Goal: Task Accomplishment & Management: Manage account settings

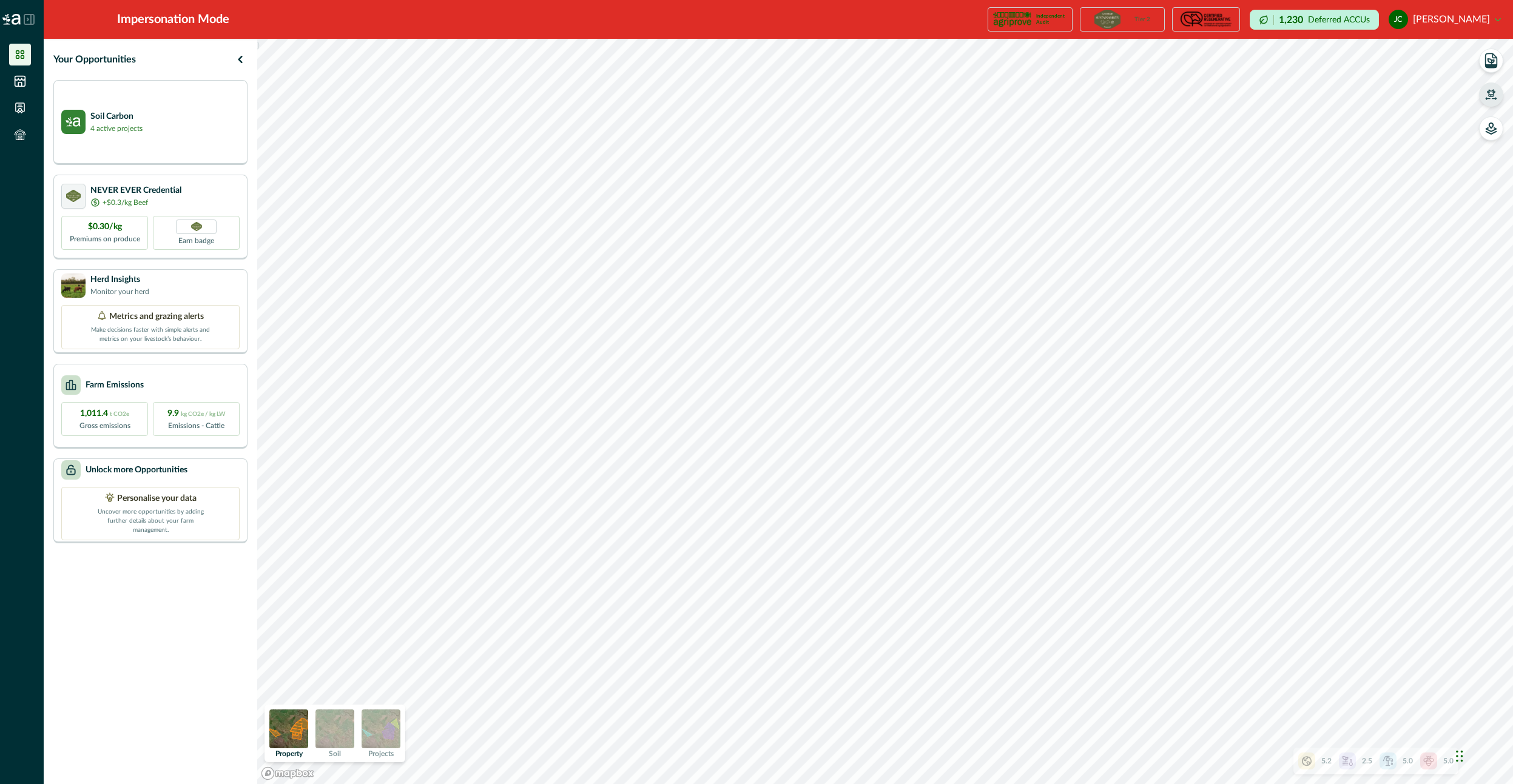
click at [1490, 97] on icon "button" at bounding box center [1490, 93] width 8 height 7
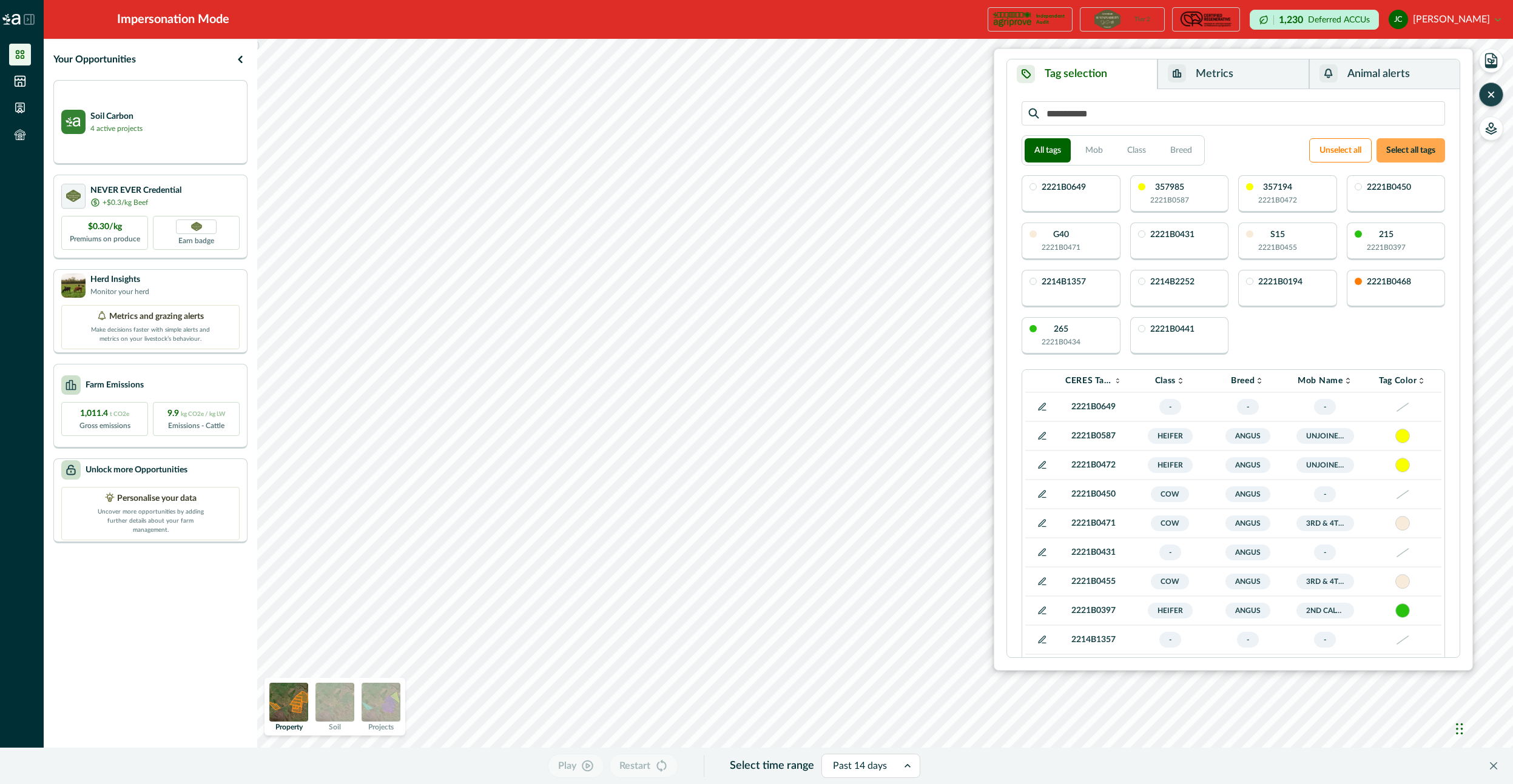
click at [1405, 148] on button "Select all tags" at bounding box center [1410, 150] width 69 height 24
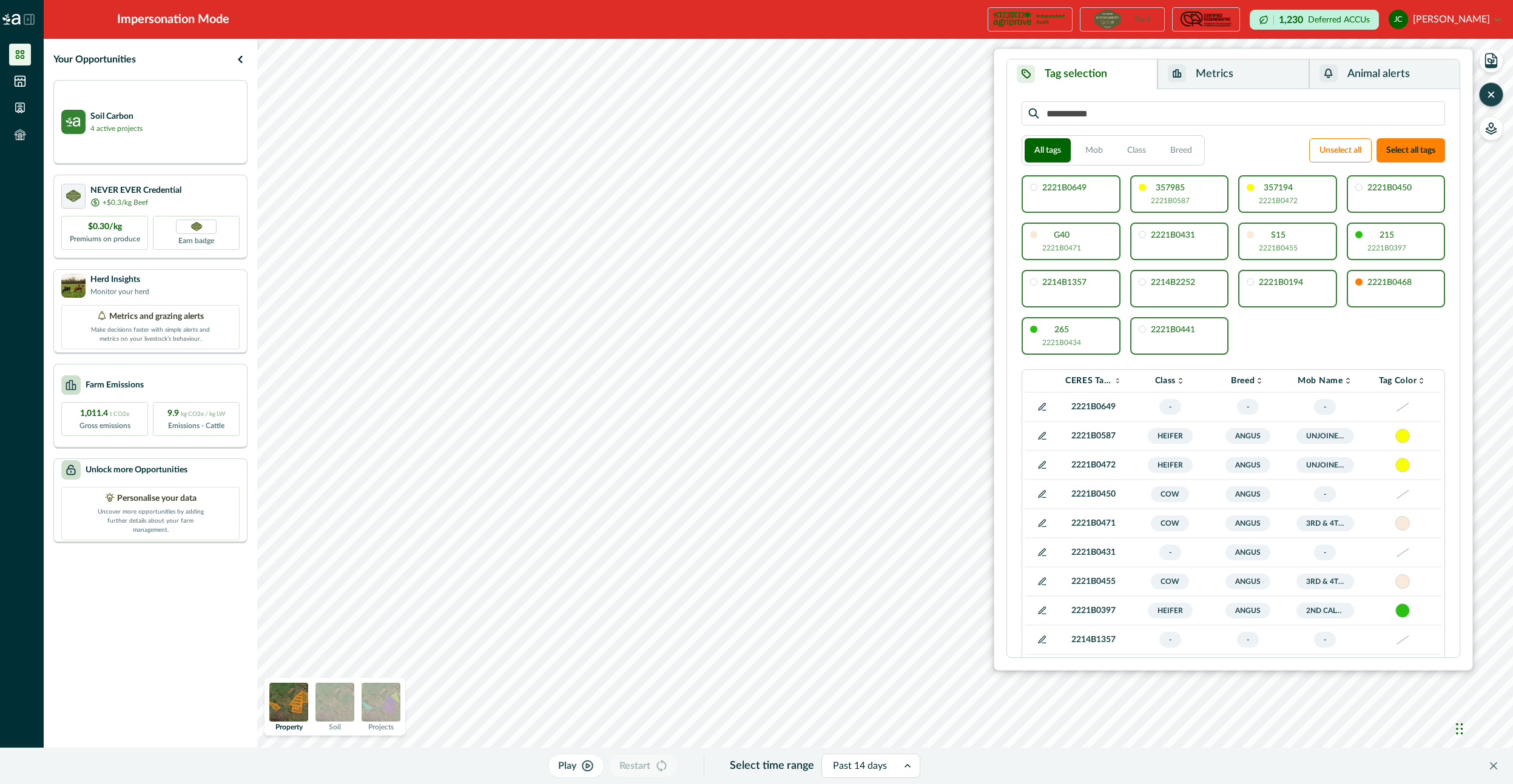
click at [1210, 80] on button "Metrics" at bounding box center [1232, 74] width 151 height 30
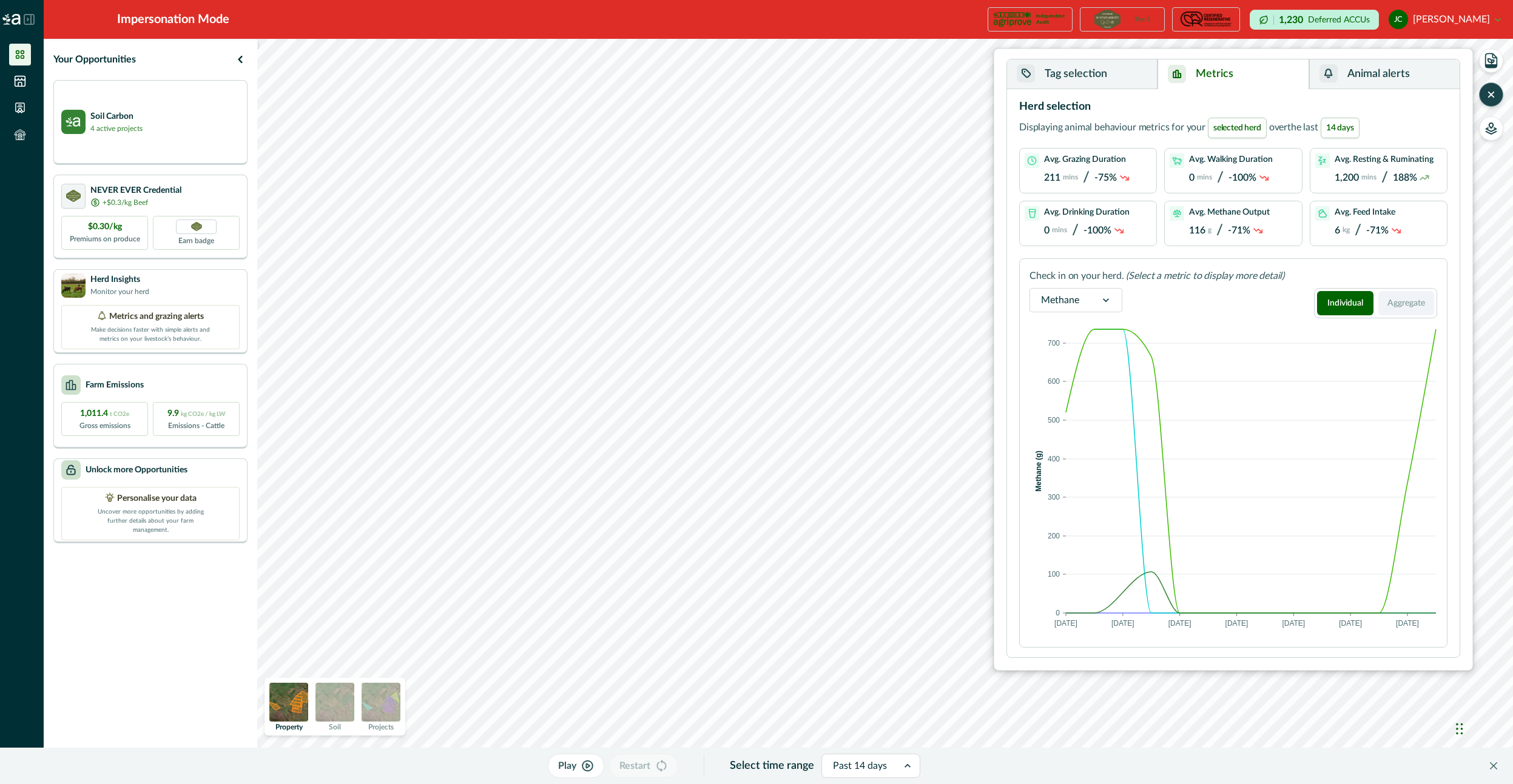
click at [1413, 300] on button "Aggregate" at bounding box center [1406, 303] width 56 height 24
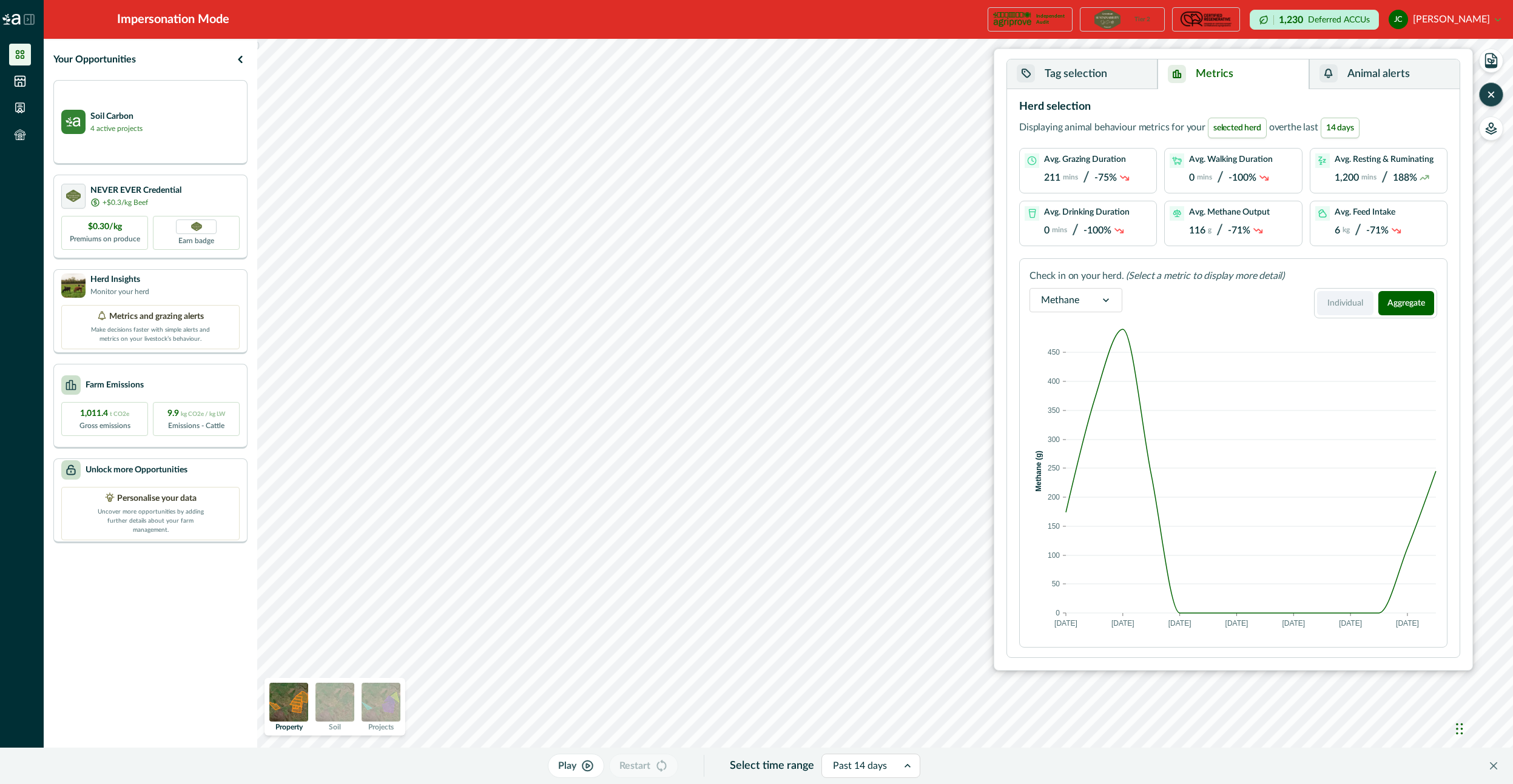
click at [1357, 300] on button "Individual" at bounding box center [1345, 303] width 56 height 24
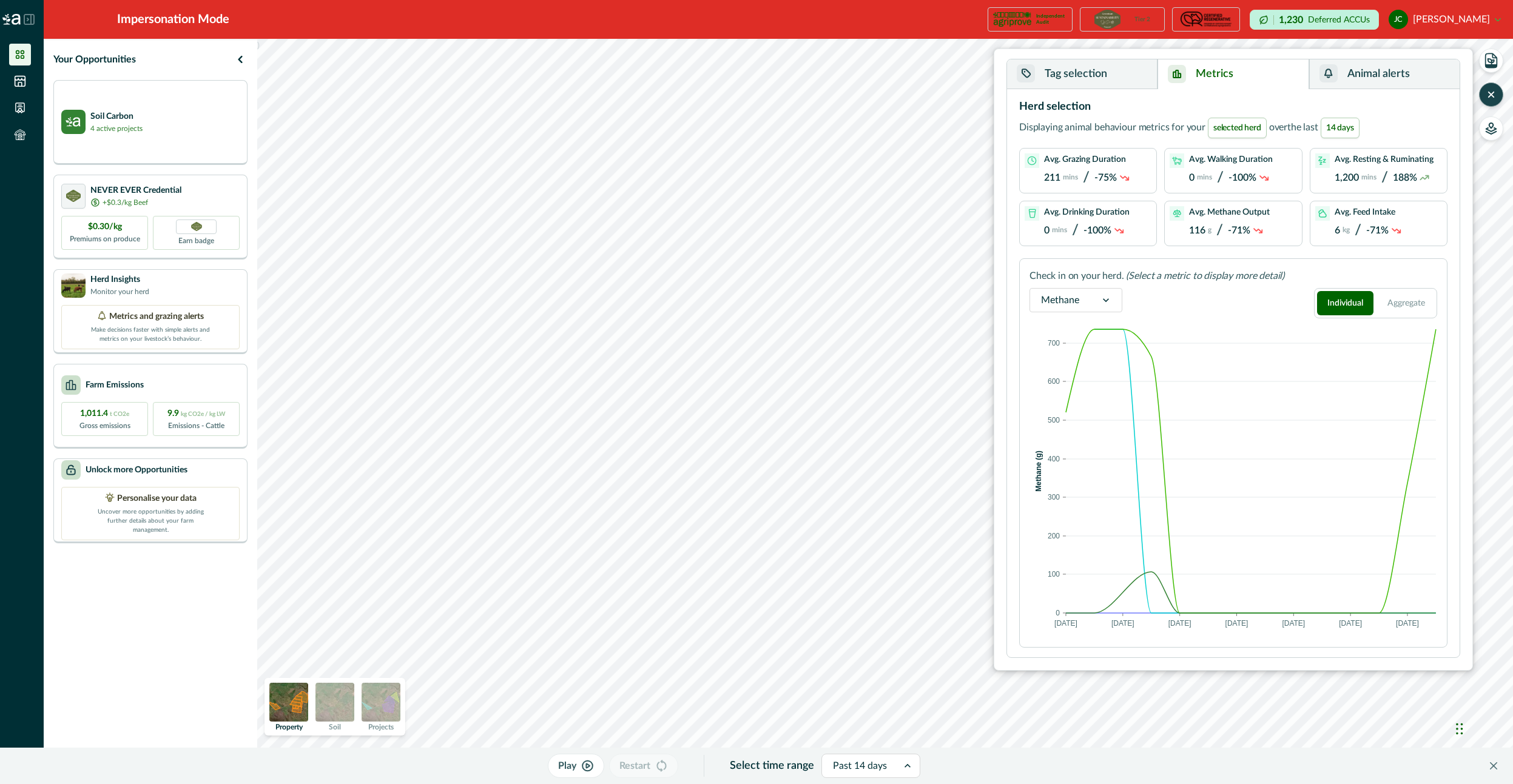
click at [1088, 73] on button "Tag selection" at bounding box center [1083, 74] width 151 height 30
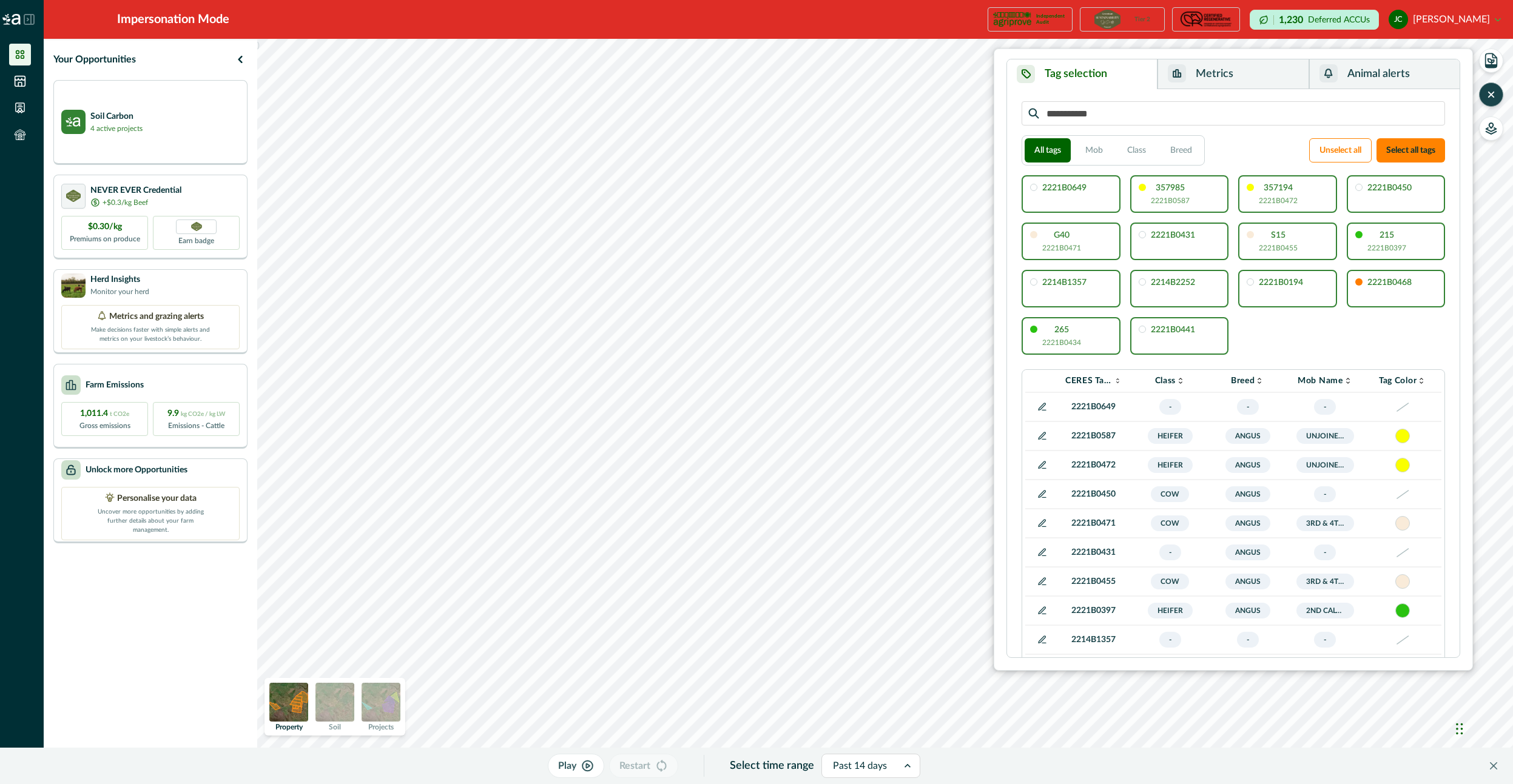
click at [1279, 86] on button "Metrics" at bounding box center [1232, 74] width 151 height 30
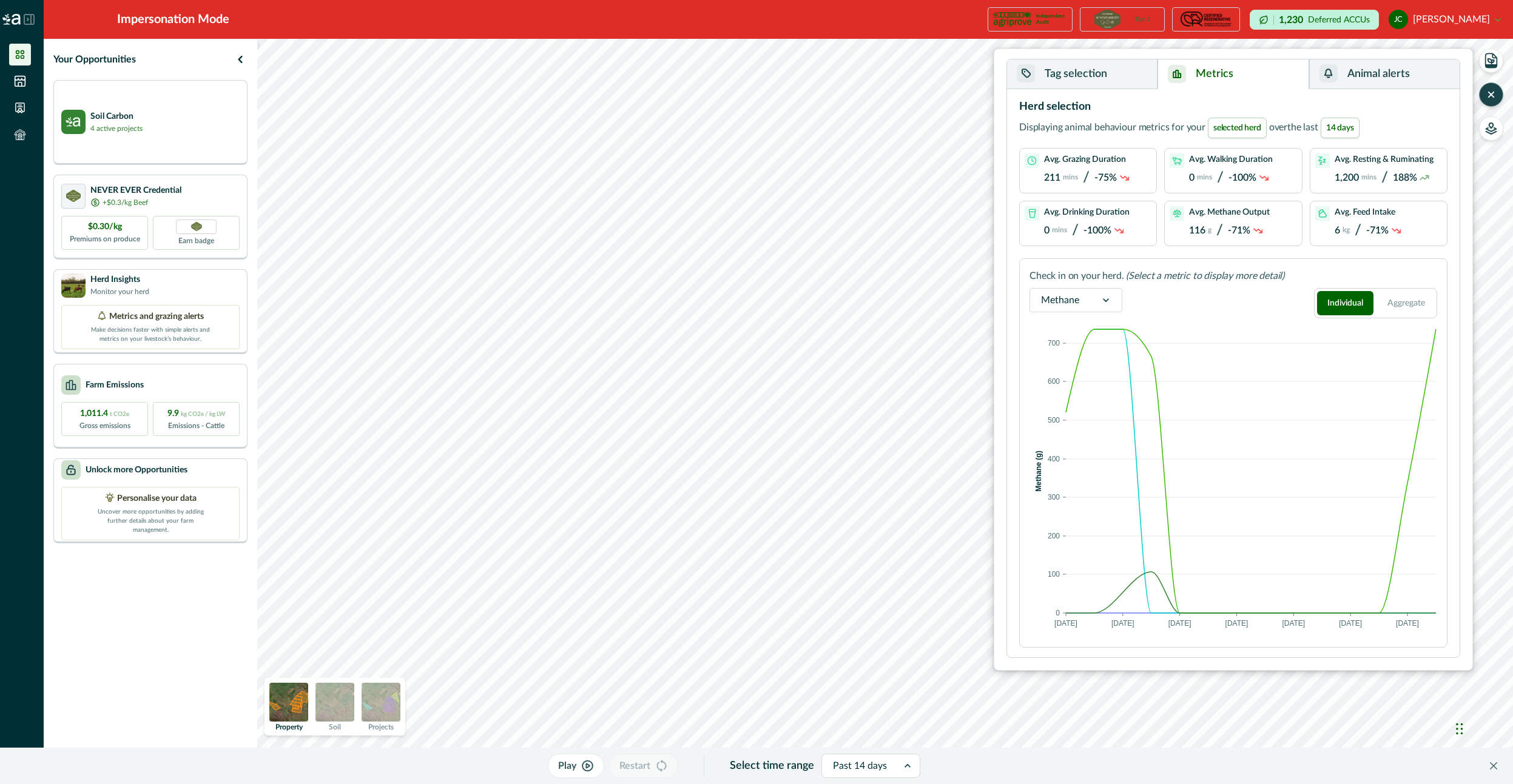
click at [1106, 60] on button "Tag selection" at bounding box center [1083, 74] width 151 height 30
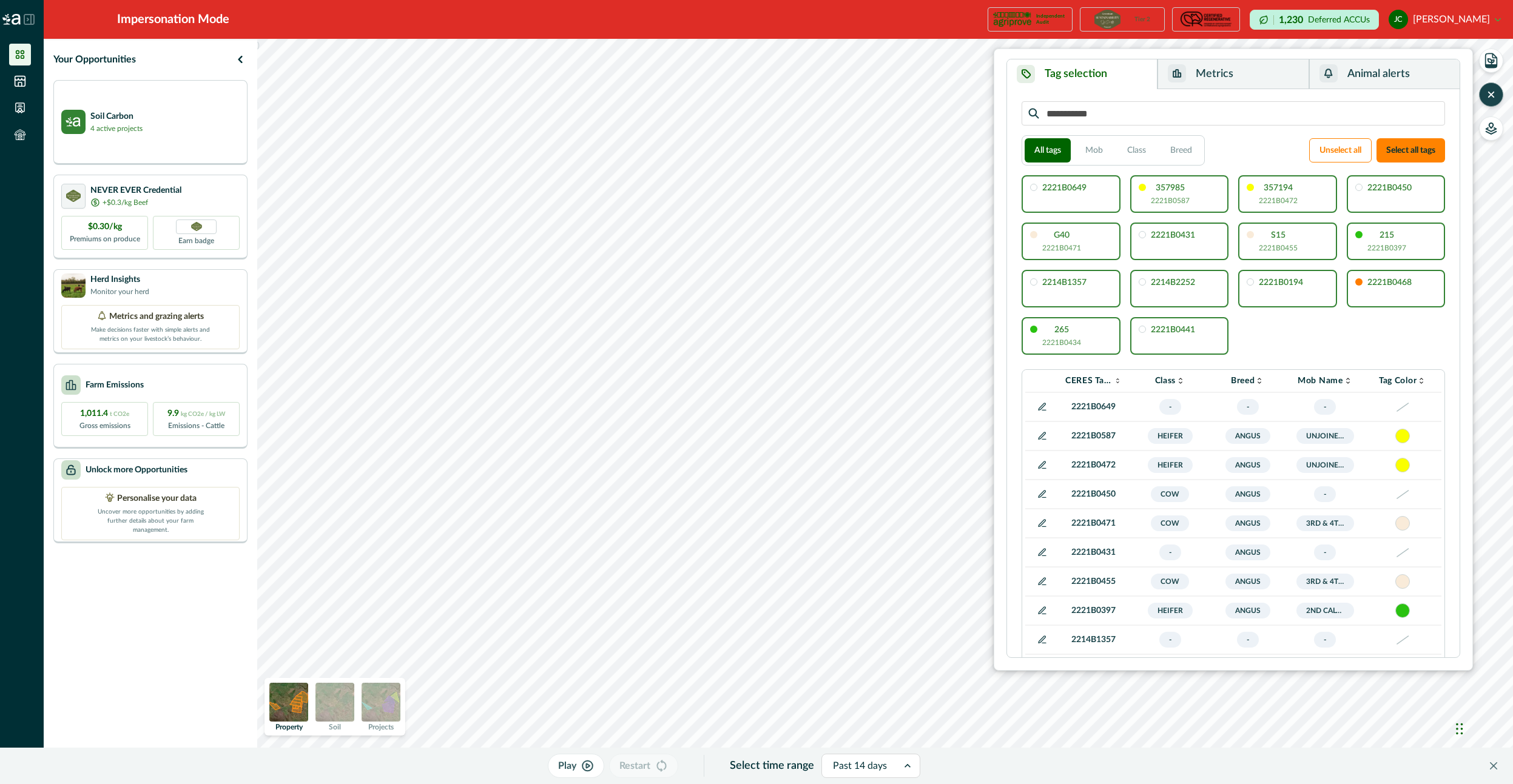
click at [1288, 192] on p "357194" at bounding box center [1277, 188] width 29 height 8
click at [1288, 192] on div "357194 2221B0472" at bounding box center [1277, 194] width 39 height 22
click at [1224, 87] on button "Metrics" at bounding box center [1232, 74] width 151 height 30
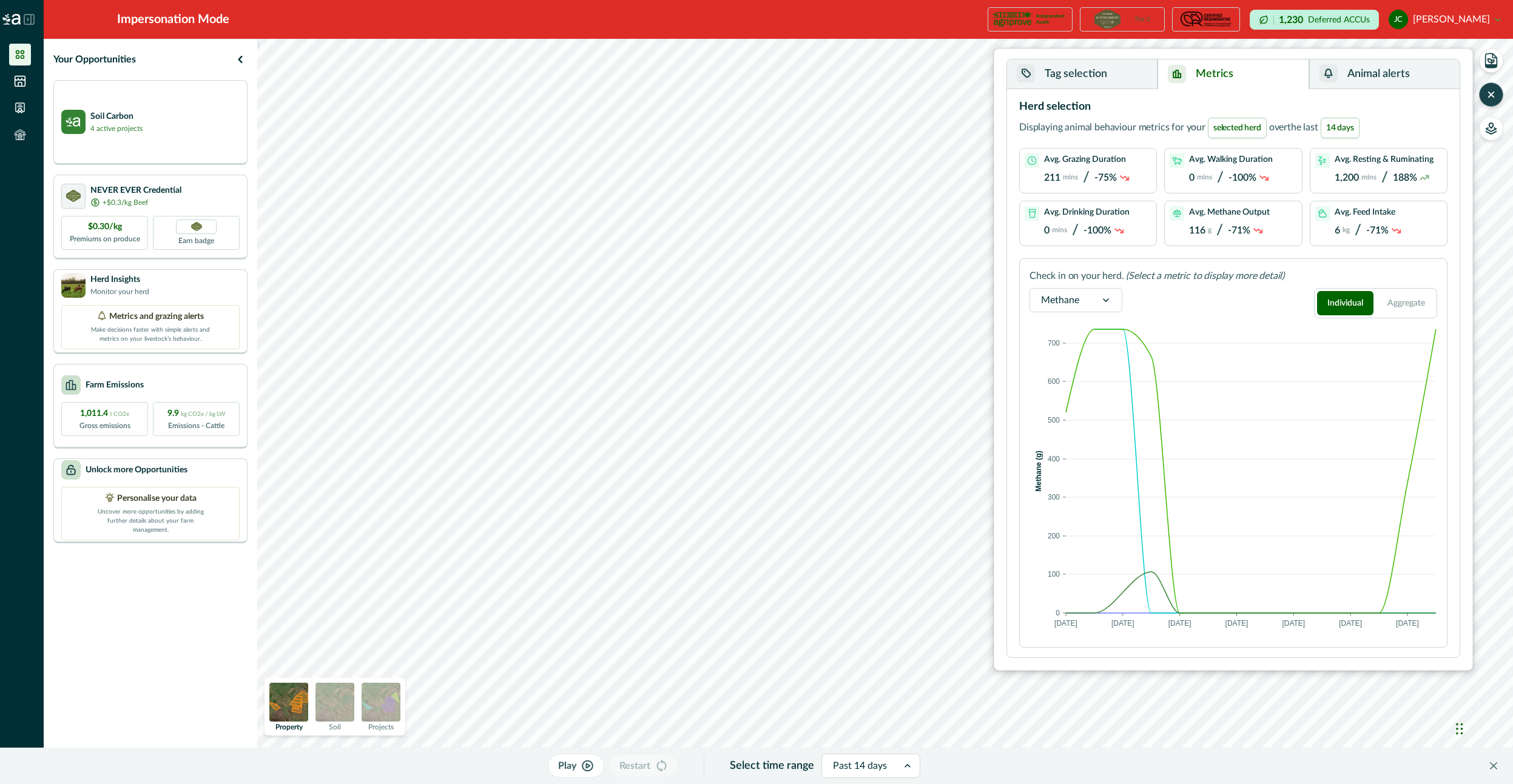
click at [1077, 80] on button "Tag selection" at bounding box center [1083, 74] width 151 height 30
click at [1210, 72] on button "Metrics" at bounding box center [1232, 74] width 151 height 30
click at [1112, 66] on button "Tag selection" at bounding box center [1083, 74] width 151 height 30
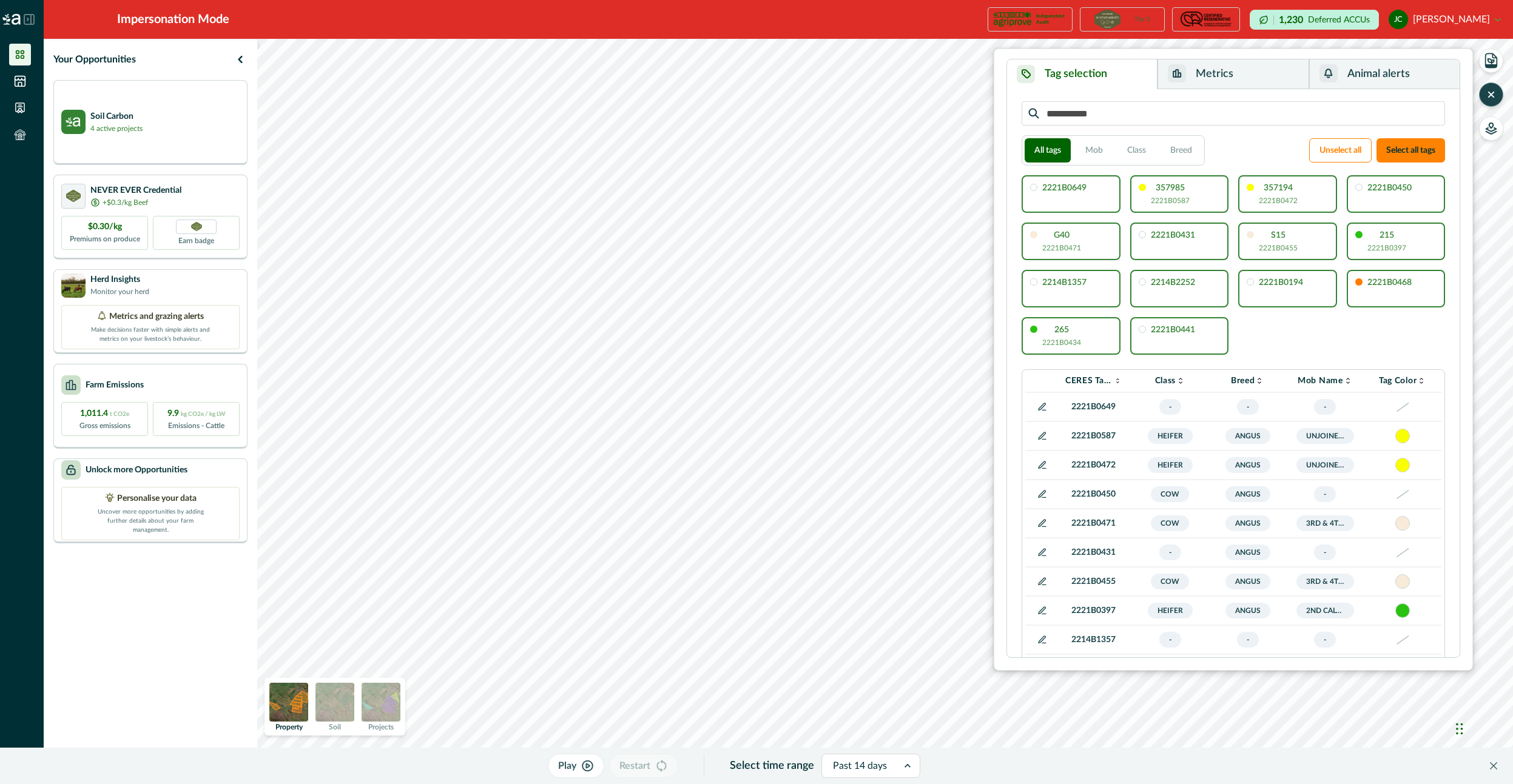
click at [1244, 64] on button "Metrics" at bounding box center [1232, 74] width 151 height 30
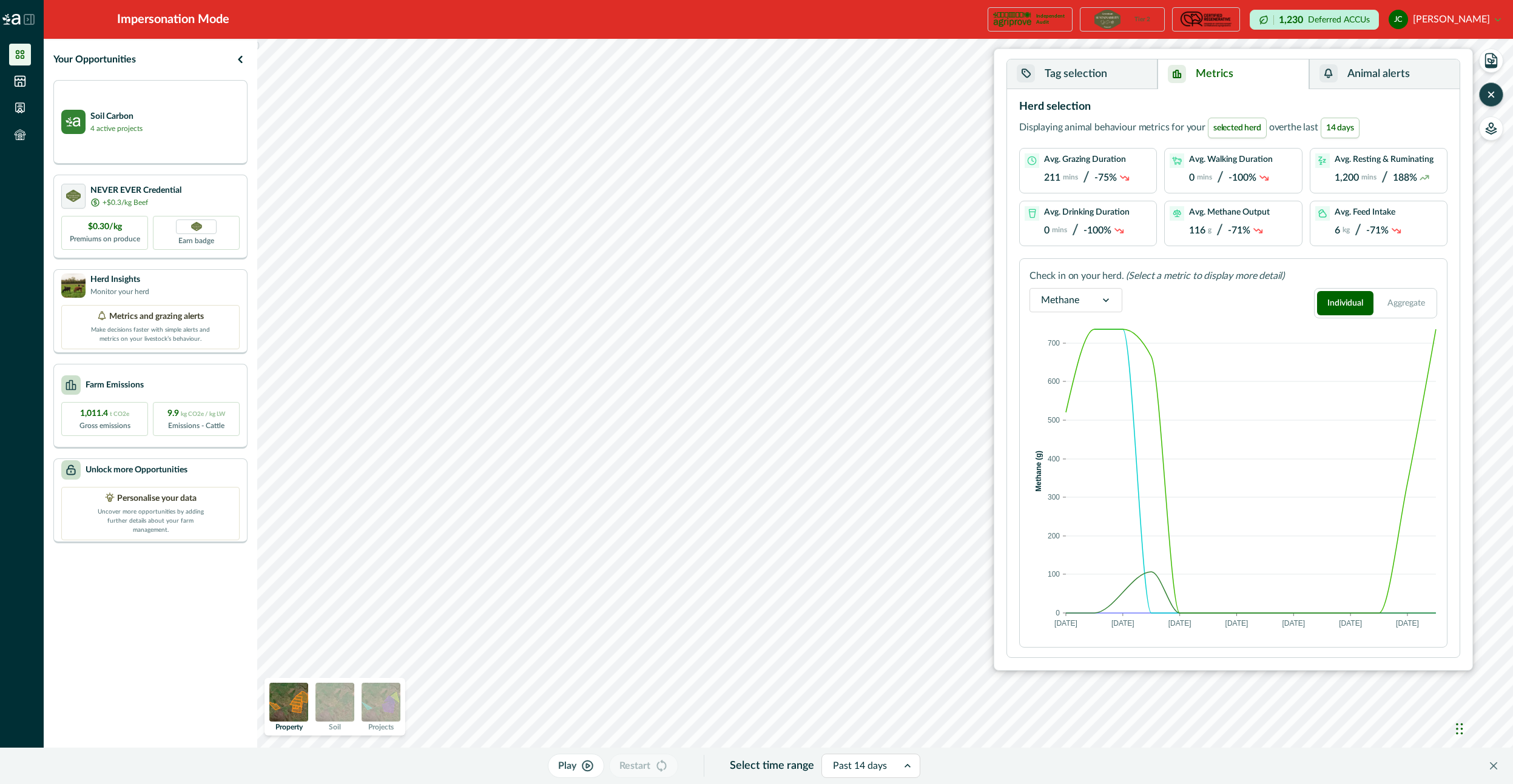
click at [1497, 98] on button "button" at bounding box center [1491, 94] width 24 height 24
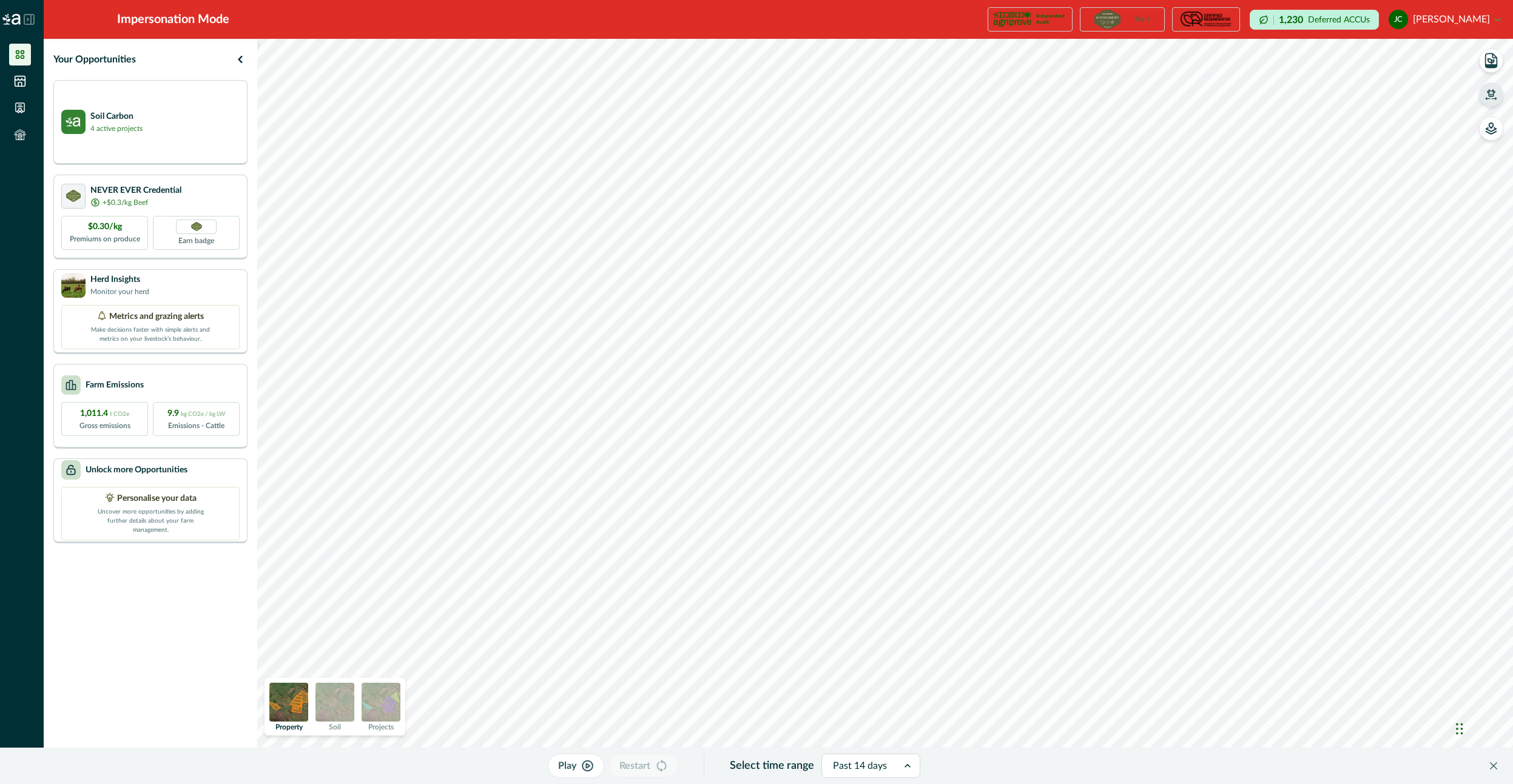
click at [1497, 98] on button "button" at bounding box center [1491, 94] width 24 height 24
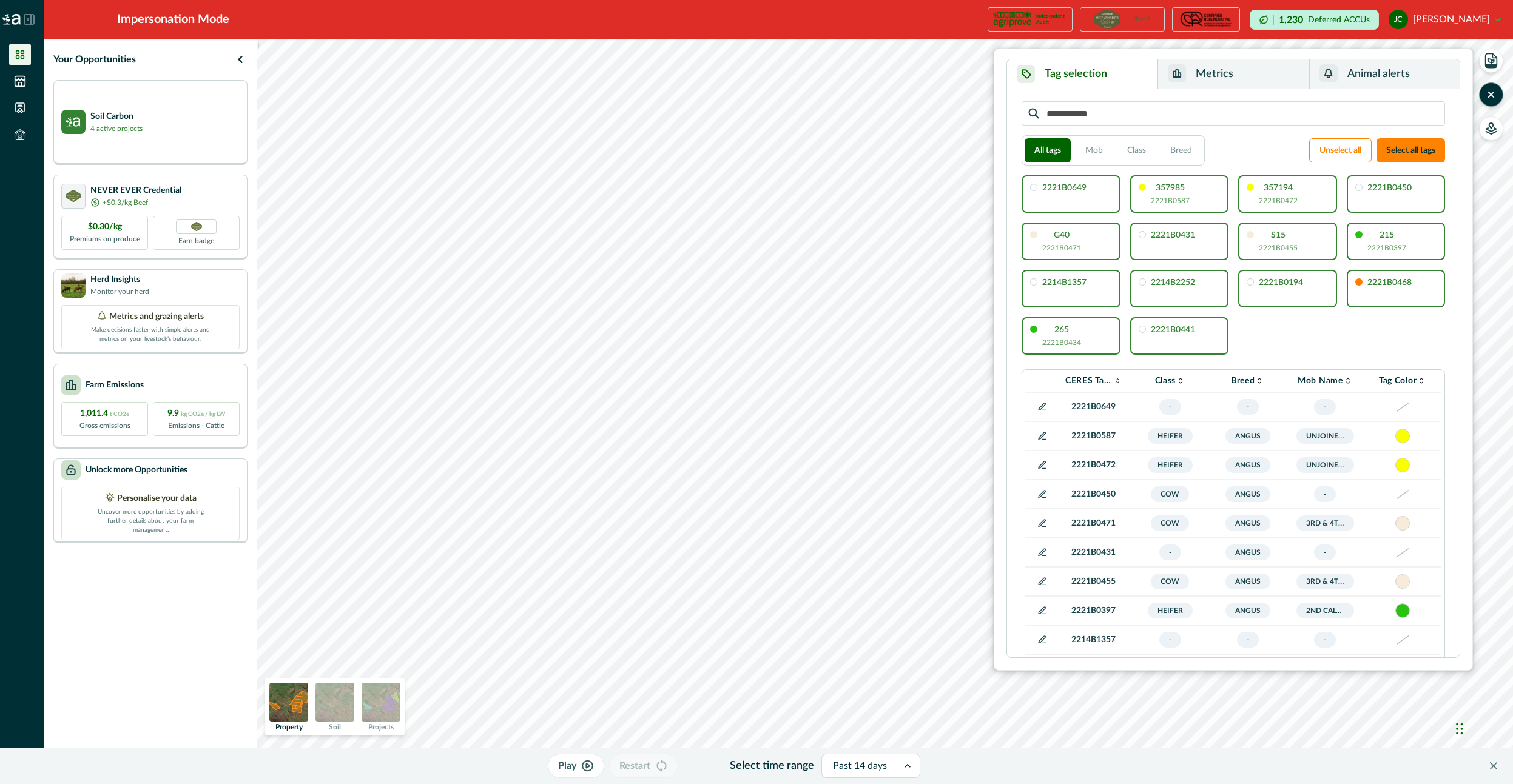
click at [1248, 72] on button "Metrics" at bounding box center [1232, 74] width 151 height 30
click at [1127, 80] on button "Tag selection" at bounding box center [1083, 74] width 151 height 30
click at [1414, 151] on button "Select all tags" at bounding box center [1410, 150] width 69 height 24
click at [1348, 148] on button "Unselect all" at bounding box center [1340, 150] width 63 height 24
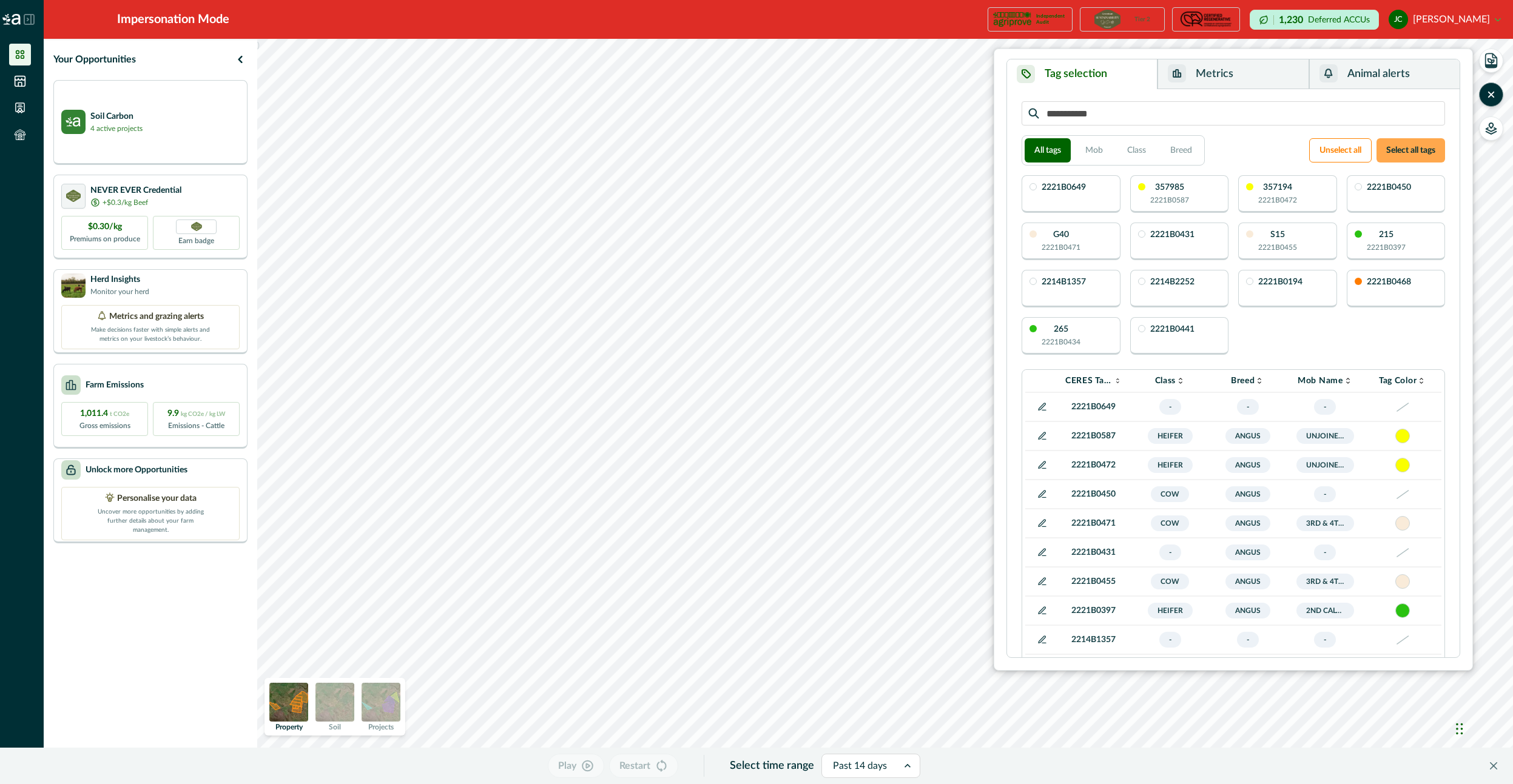
click at [1420, 151] on button "Select all tags" at bounding box center [1410, 150] width 69 height 24
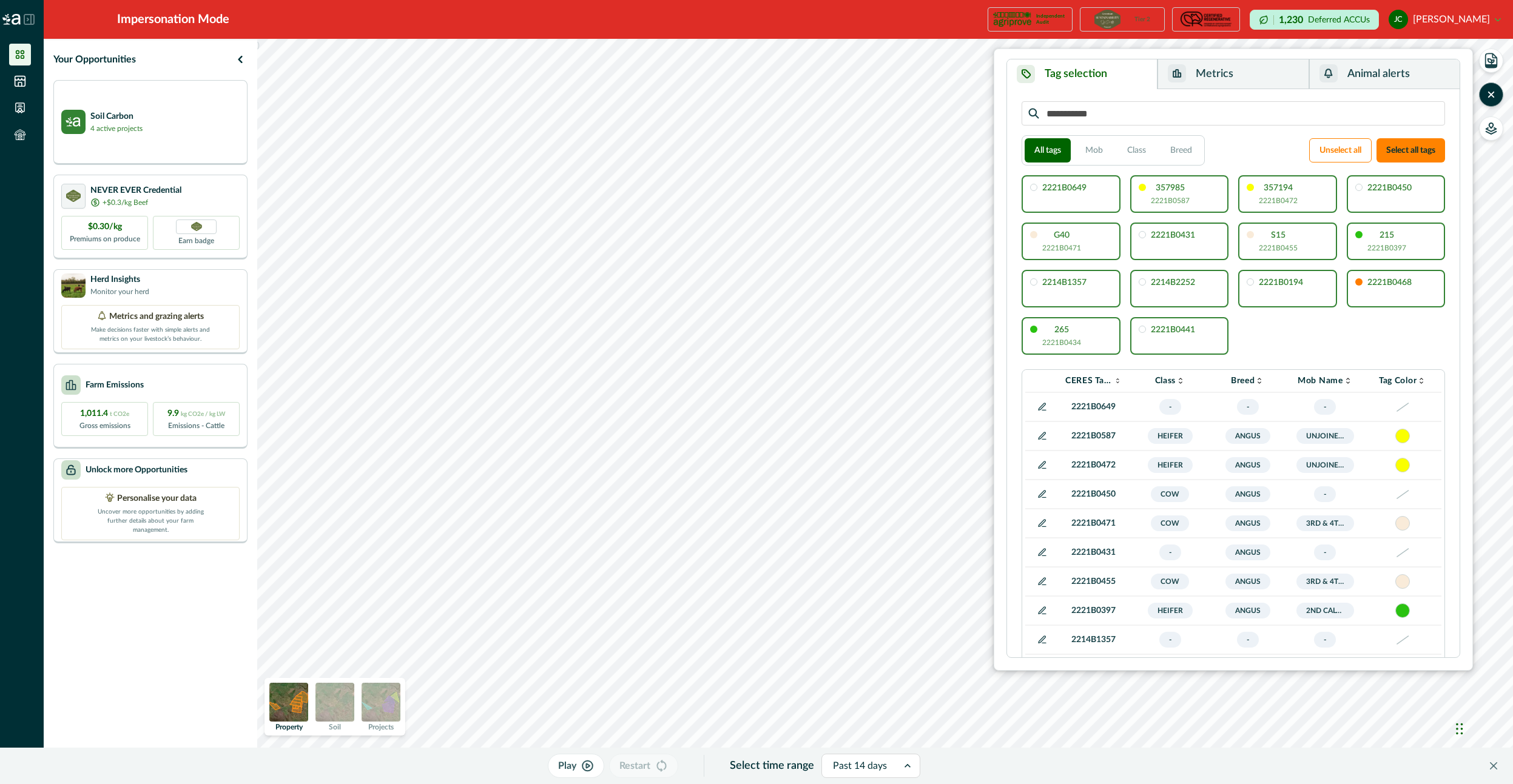
click at [1238, 76] on button "Metrics" at bounding box center [1232, 74] width 151 height 30
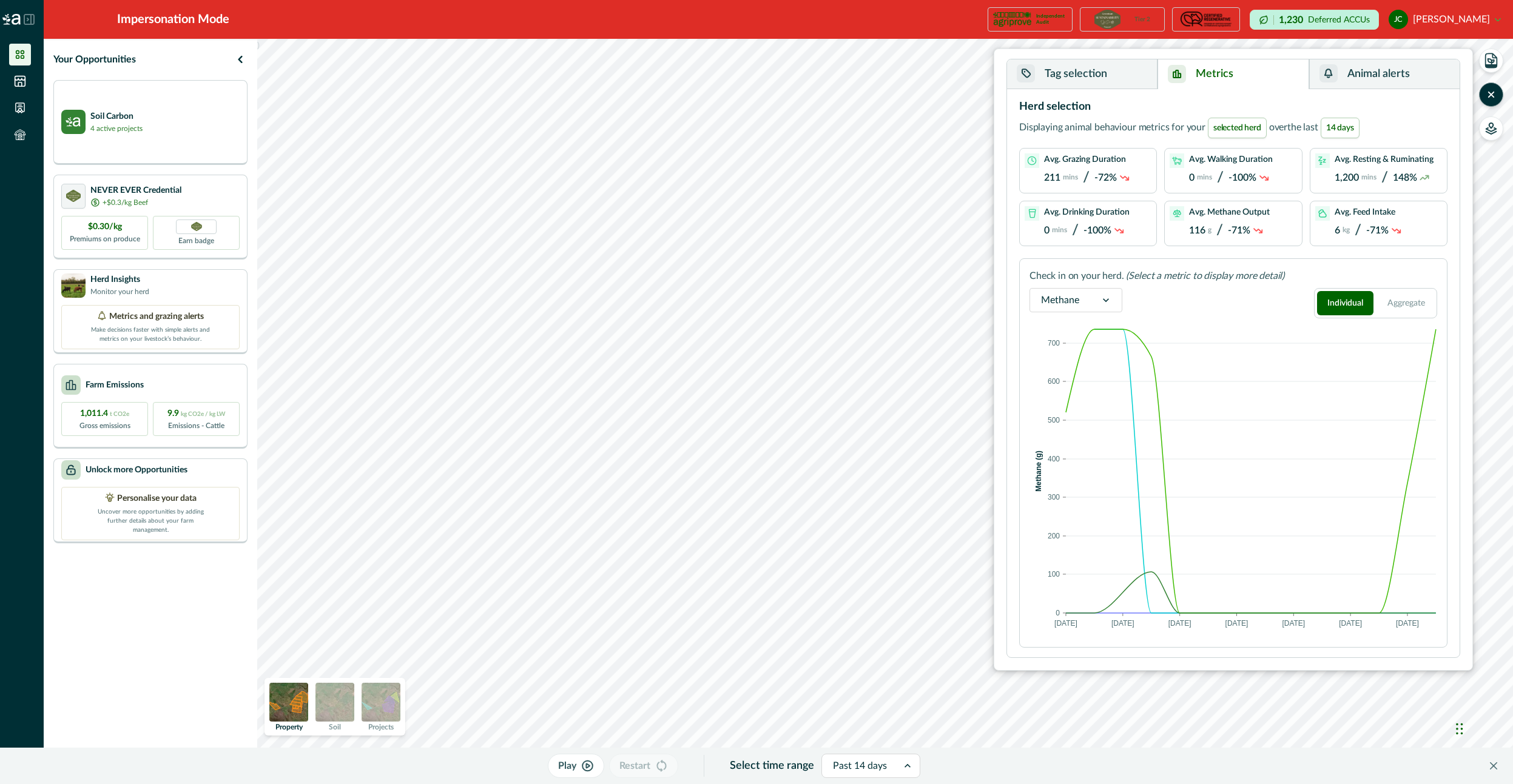
click at [1122, 72] on button "Tag selection" at bounding box center [1083, 74] width 151 height 30
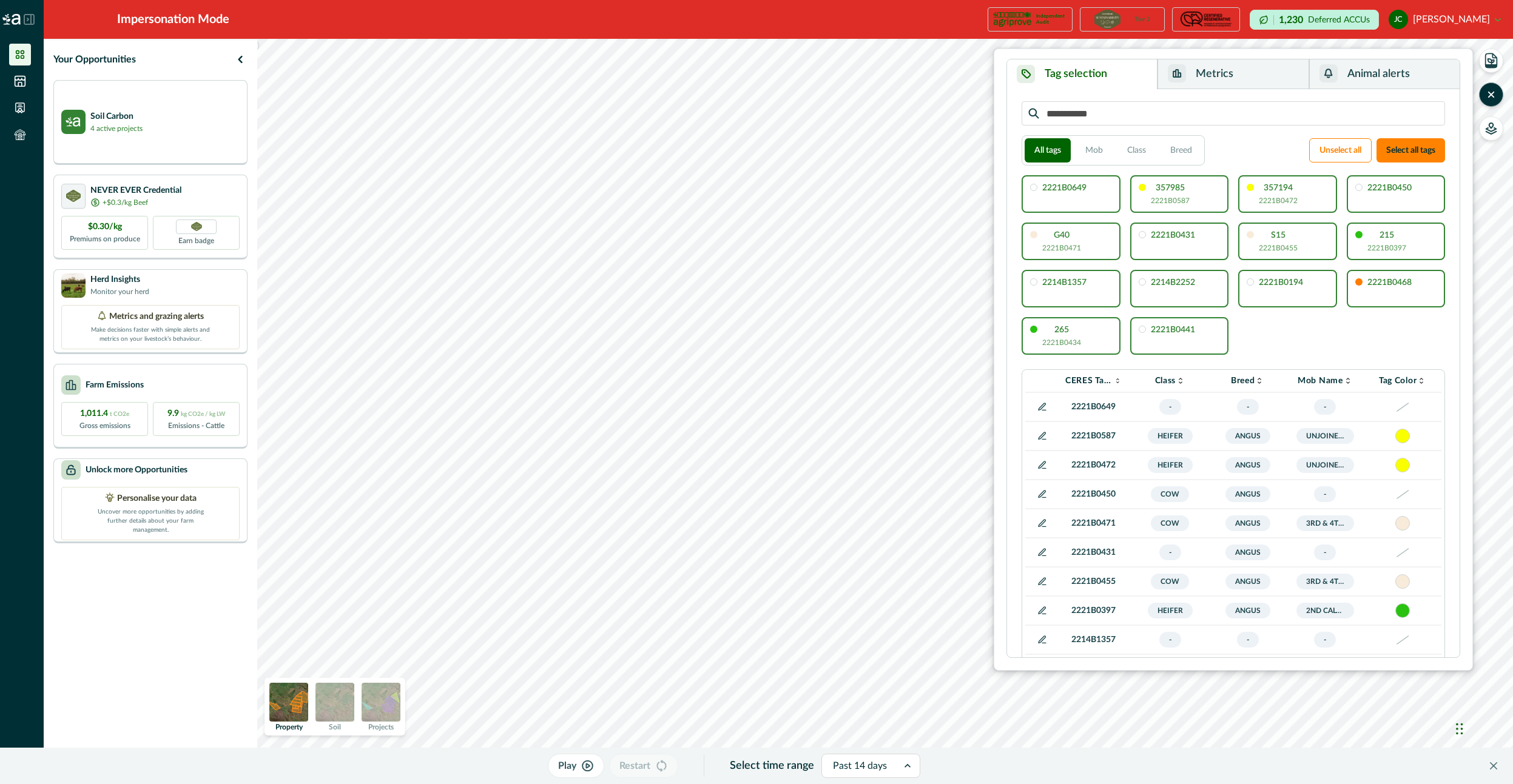
click at [1193, 74] on button "Metrics" at bounding box center [1232, 74] width 151 height 30
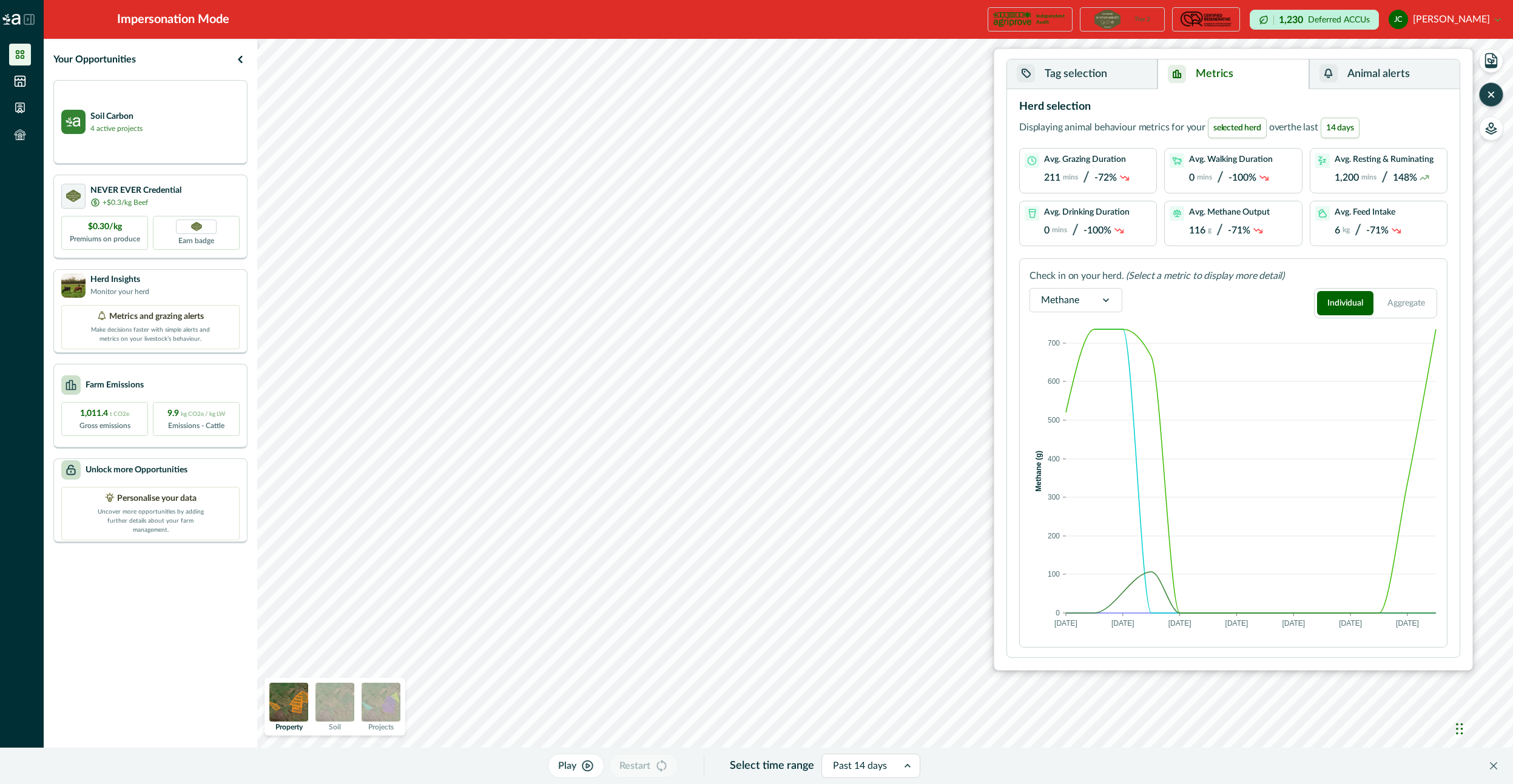
click at [1492, 93] on icon "button" at bounding box center [1491, 94] width 12 height 12
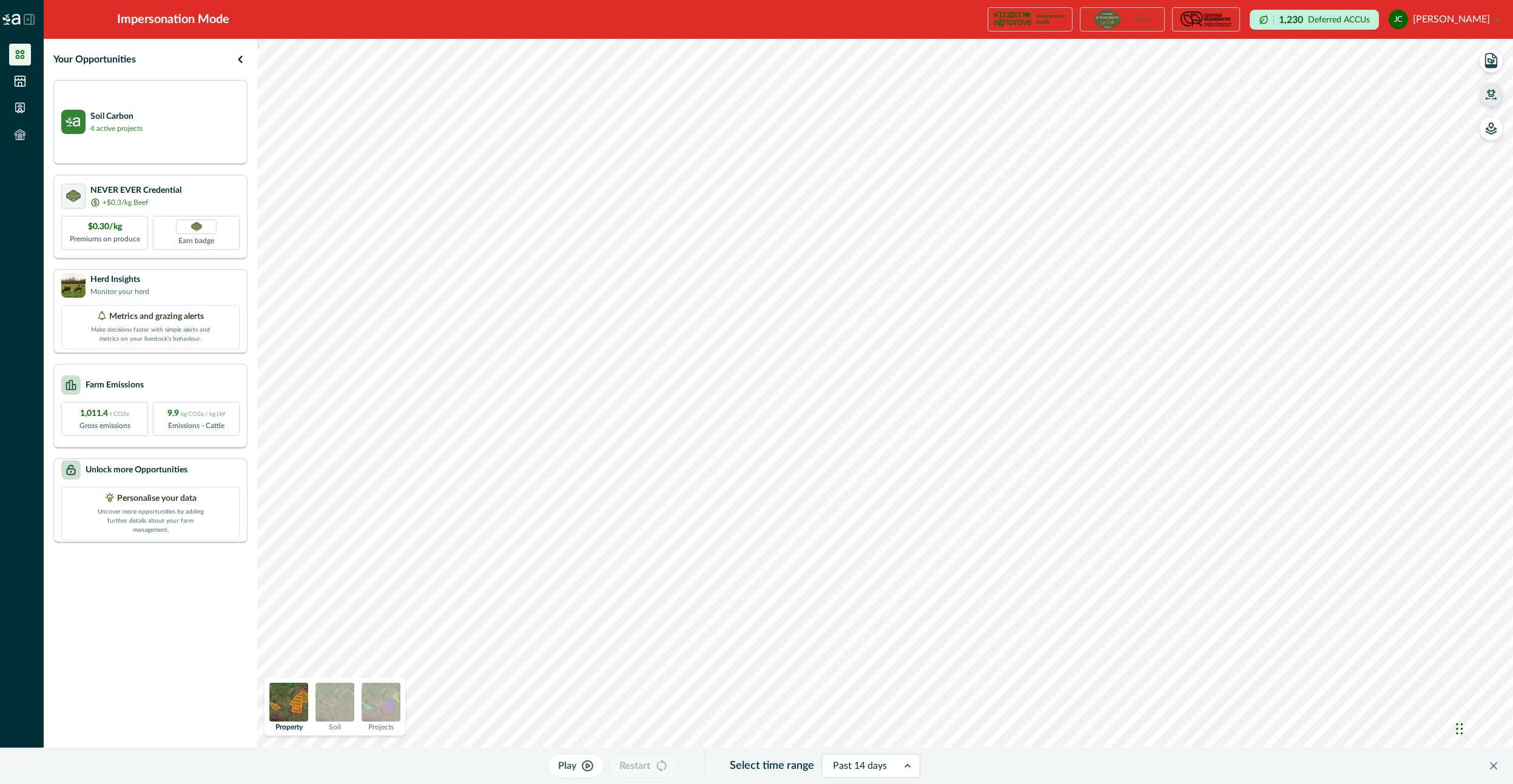
click at [1492, 93] on icon "button" at bounding box center [1491, 94] width 12 height 12
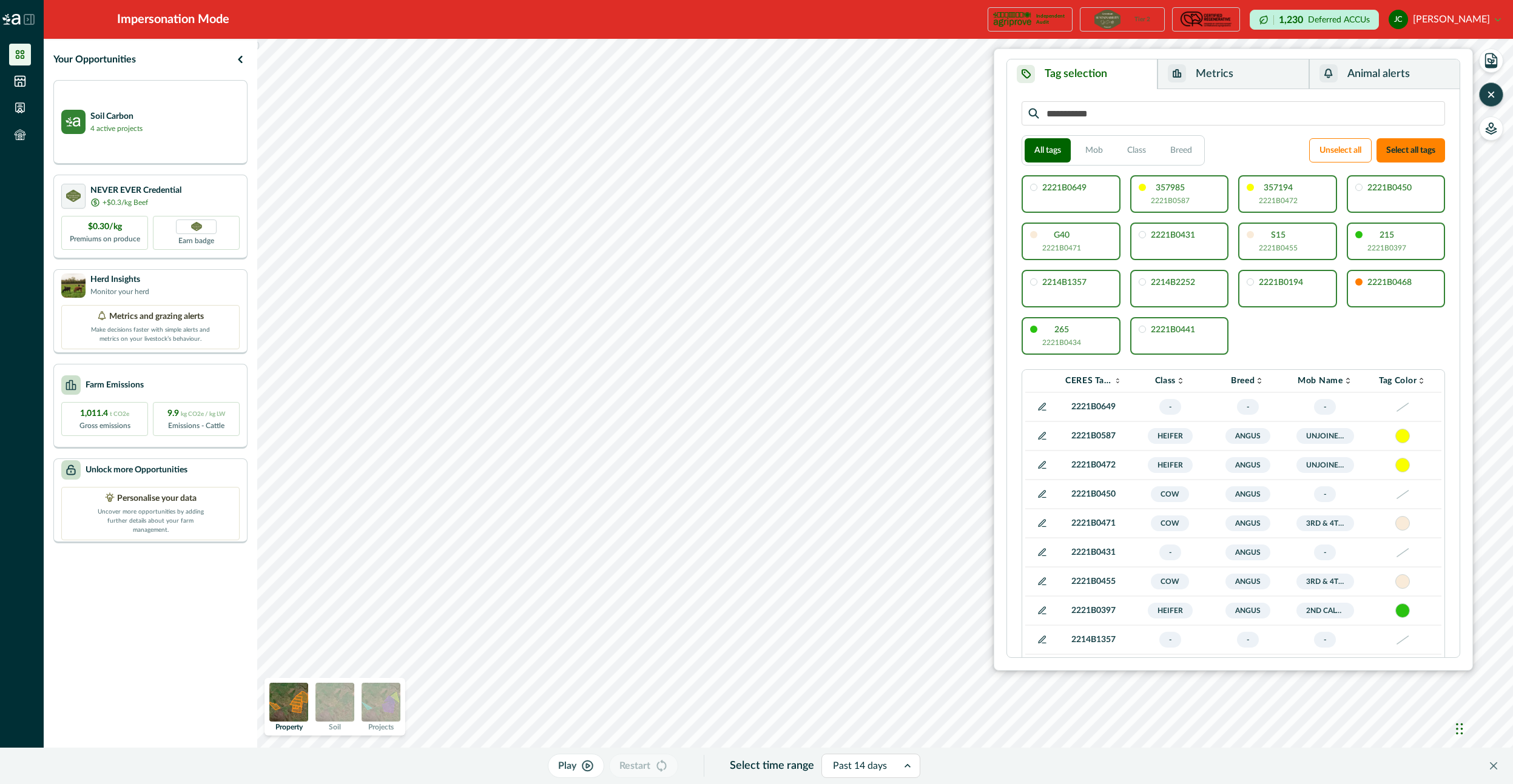
click at [1224, 76] on button "Metrics" at bounding box center [1232, 74] width 151 height 30
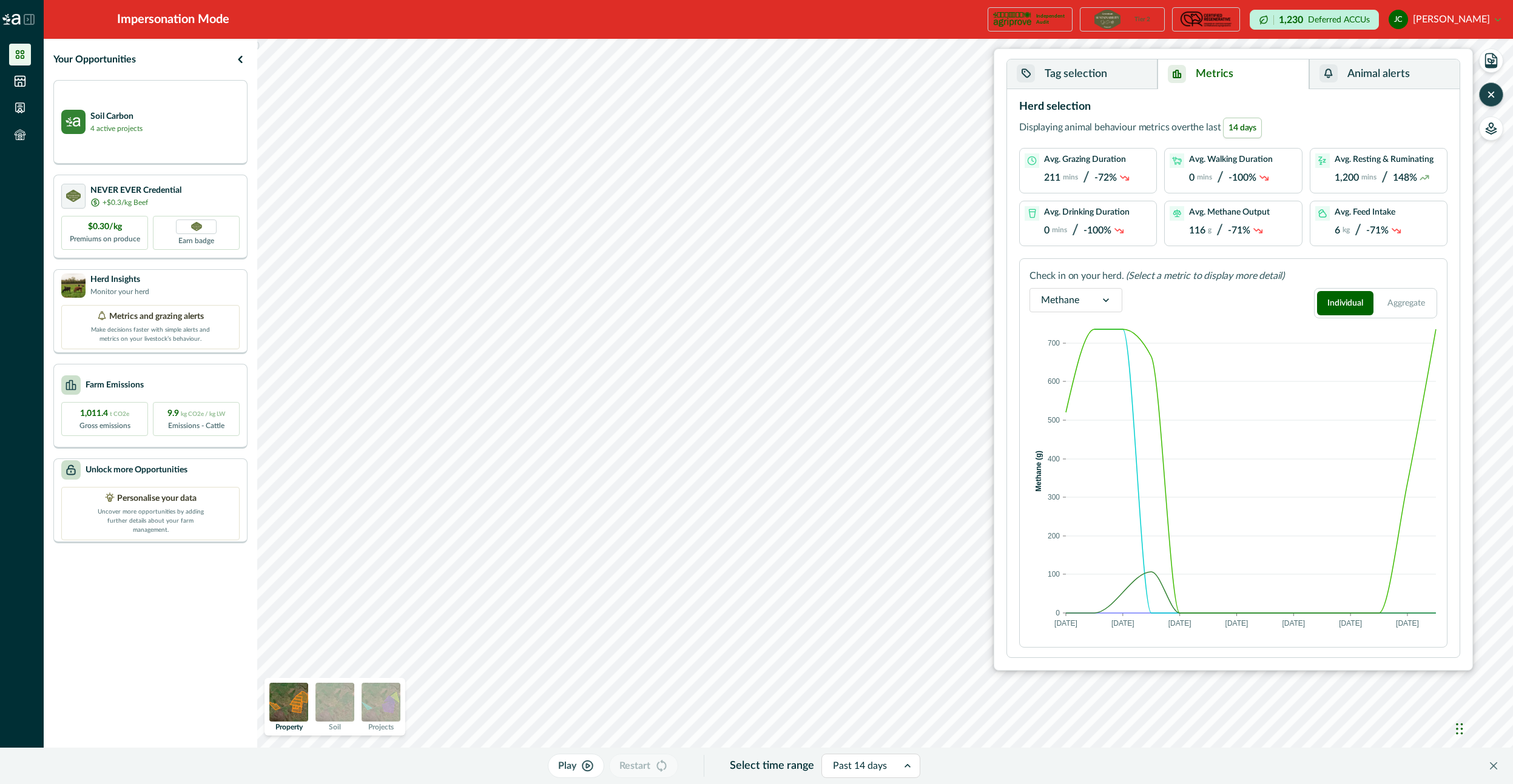
click at [1131, 86] on button "Tag selection" at bounding box center [1083, 74] width 151 height 30
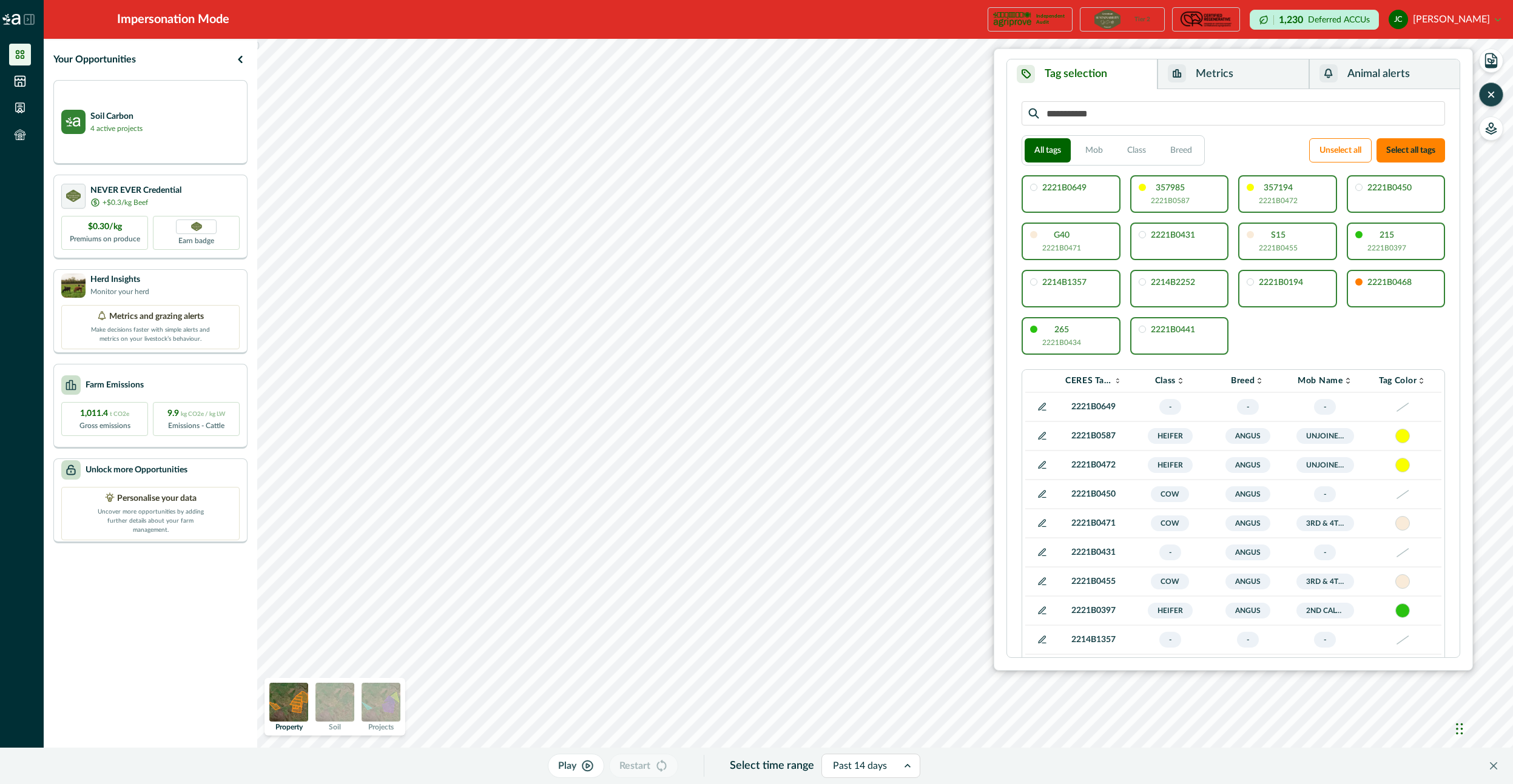
click at [1278, 195] on div "357194 2221B0472" at bounding box center [1277, 195] width 39 height 22
click at [1303, 193] on div "357194 2221B0472" at bounding box center [1288, 193] width 99 height 38
click at [862, 760] on div at bounding box center [860, 766] width 54 height 17
click at [861, 615] on div "Past 14 days" at bounding box center [871, 621] width 97 height 22
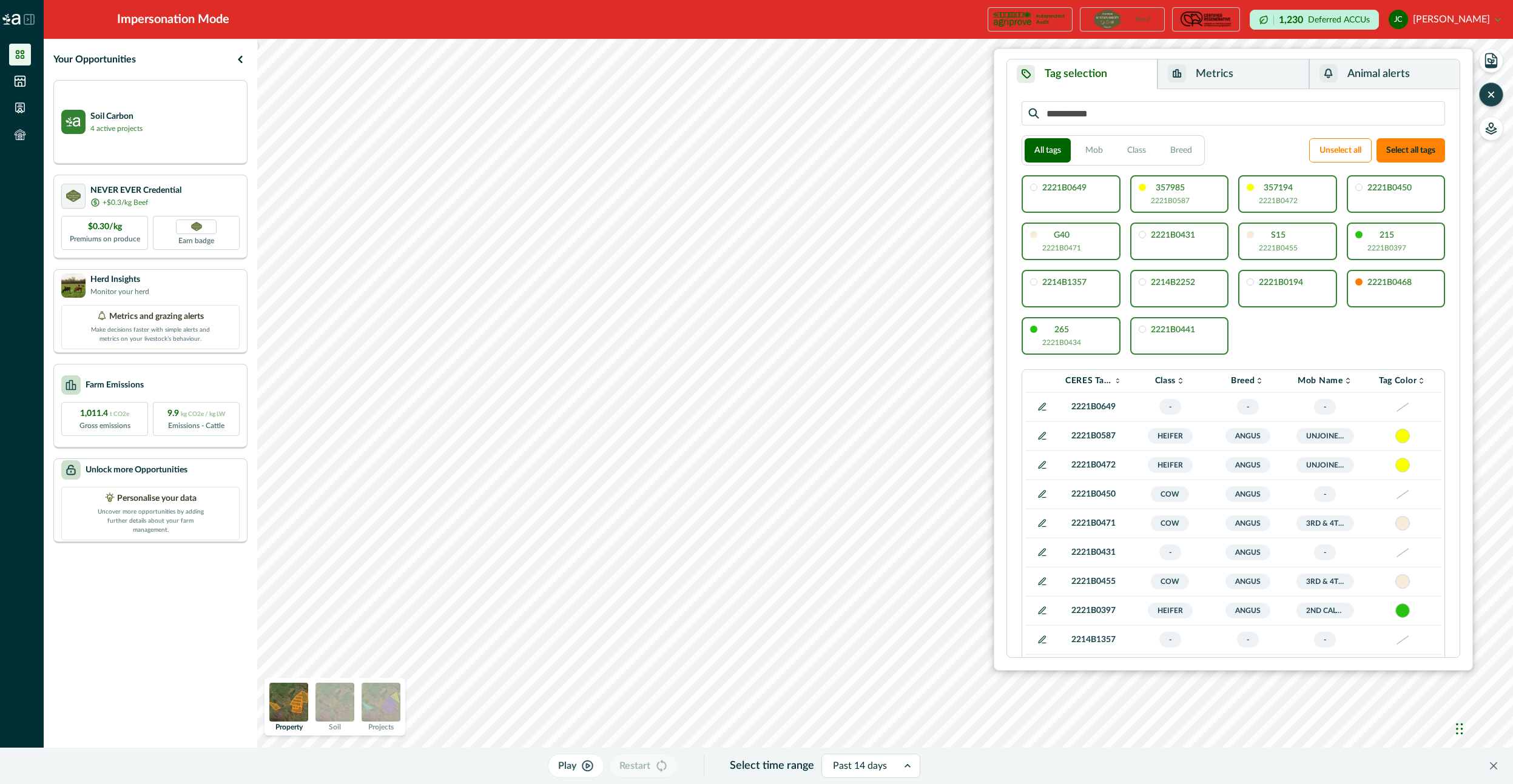
click at [1246, 79] on button "Metrics" at bounding box center [1232, 74] width 151 height 30
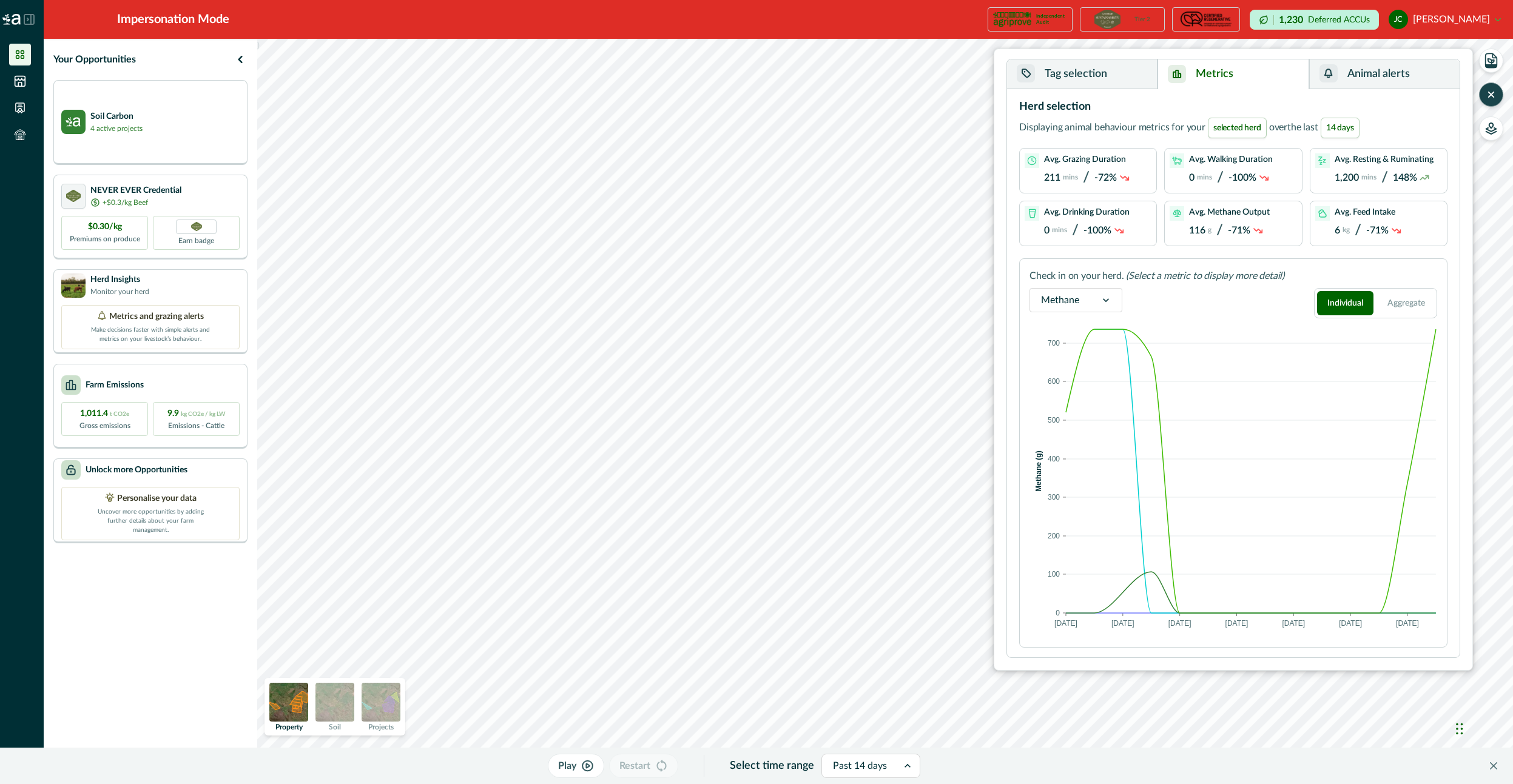
click at [859, 766] on div at bounding box center [860, 766] width 54 height 17
click at [875, 596] on div "Past 7 days" at bounding box center [871, 599] width 97 height 22
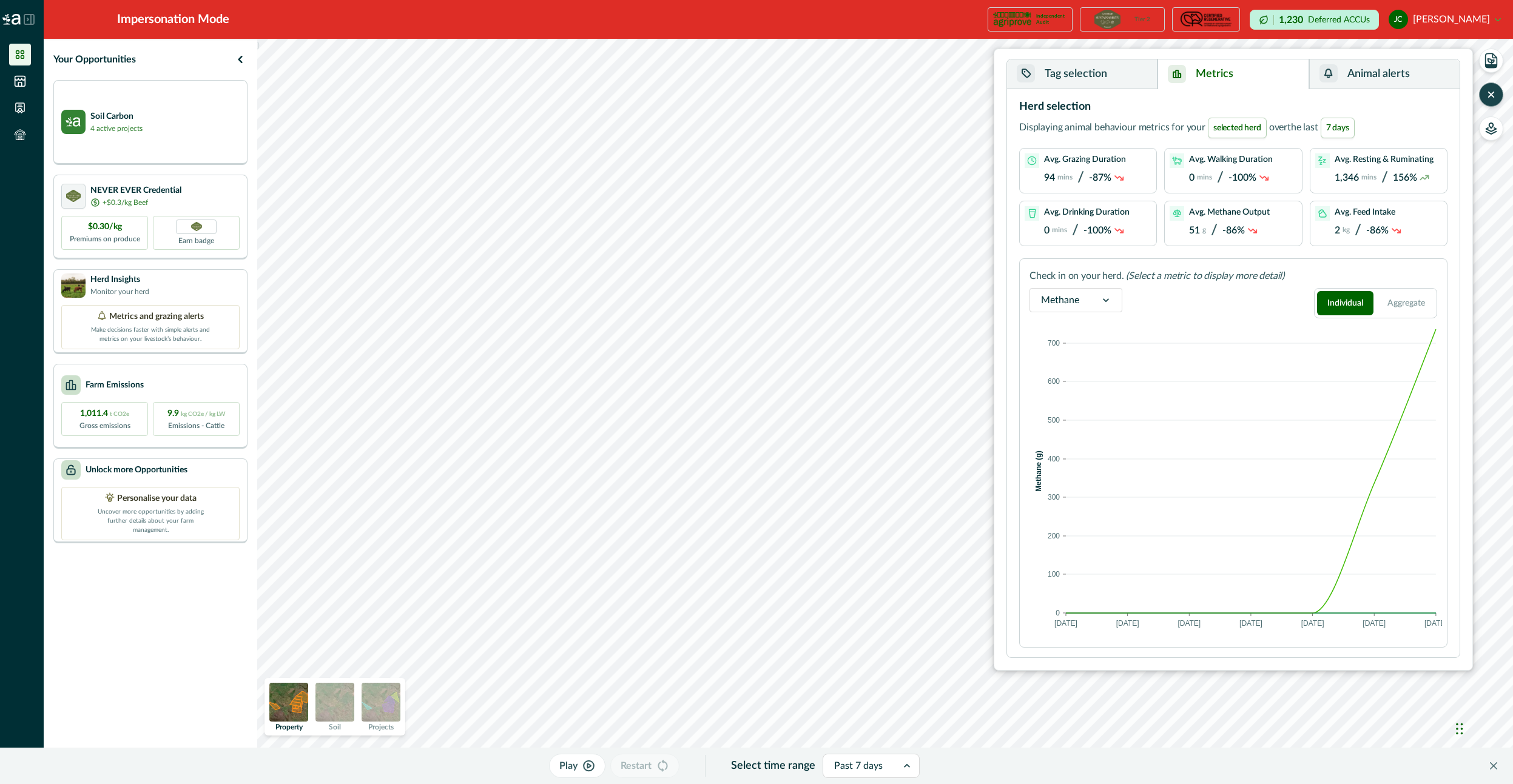
drag, startPoint x: 867, startPoint y: 766, endPoint x: 860, endPoint y: 765, distance: 7.1
click at [866, 766] on div at bounding box center [860, 766] width 52 height 17
click at [868, 622] on div "Past 14 days" at bounding box center [871, 621] width 96 height 22
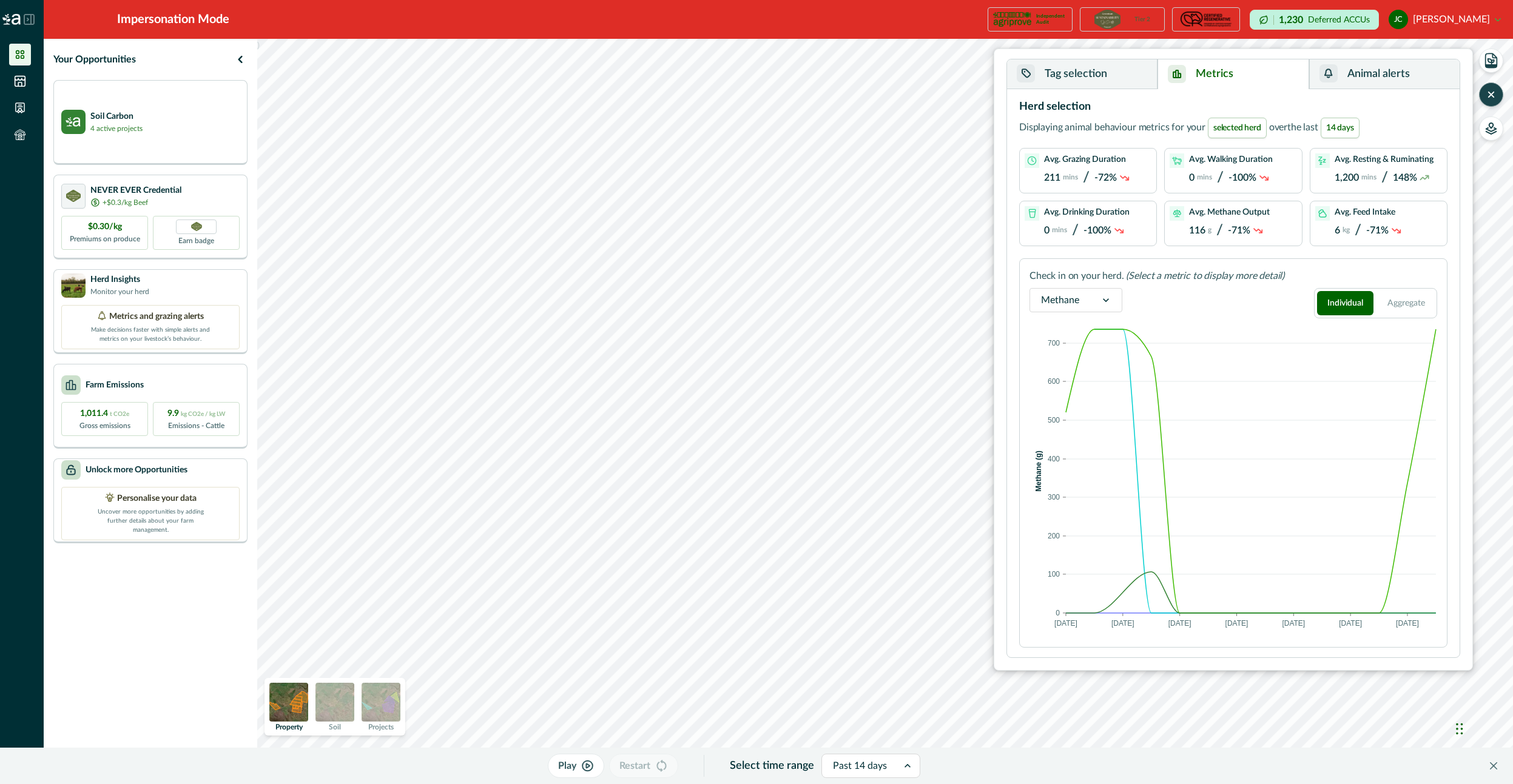
click at [894, 780] on div "Play Restart Select time range Past 14 days" at bounding box center [734, 766] width 1449 height 36
click at [893, 763] on div "Past 14 days" at bounding box center [860, 766] width 76 height 19
drag, startPoint x: 854, startPoint y: 683, endPoint x: 1006, endPoint y: 667, distance: 152.8
click at [854, 684] on div "6 months" at bounding box center [871, 688] width 97 height 22
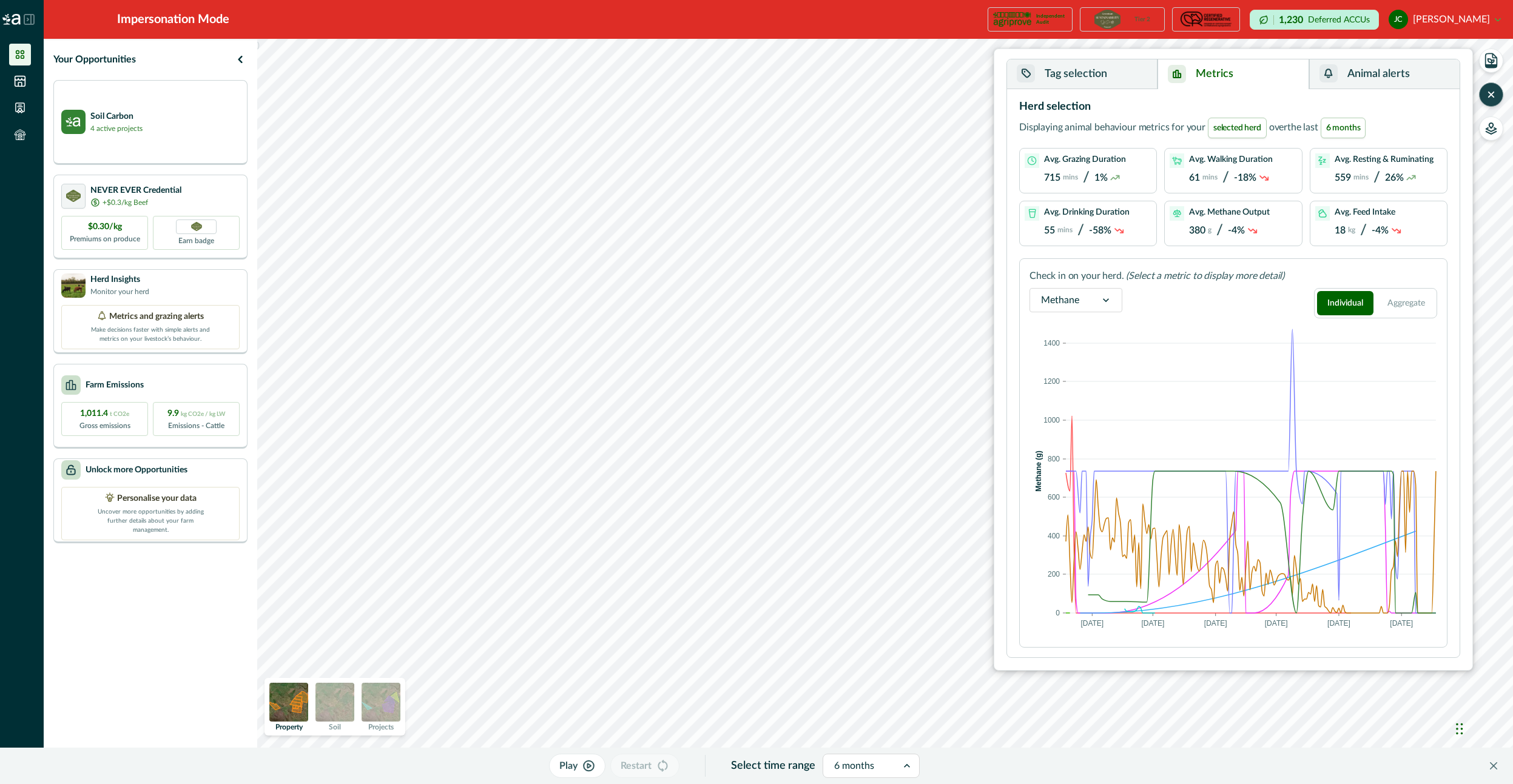
click at [1094, 66] on button "Tag selection" at bounding box center [1083, 74] width 151 height 30
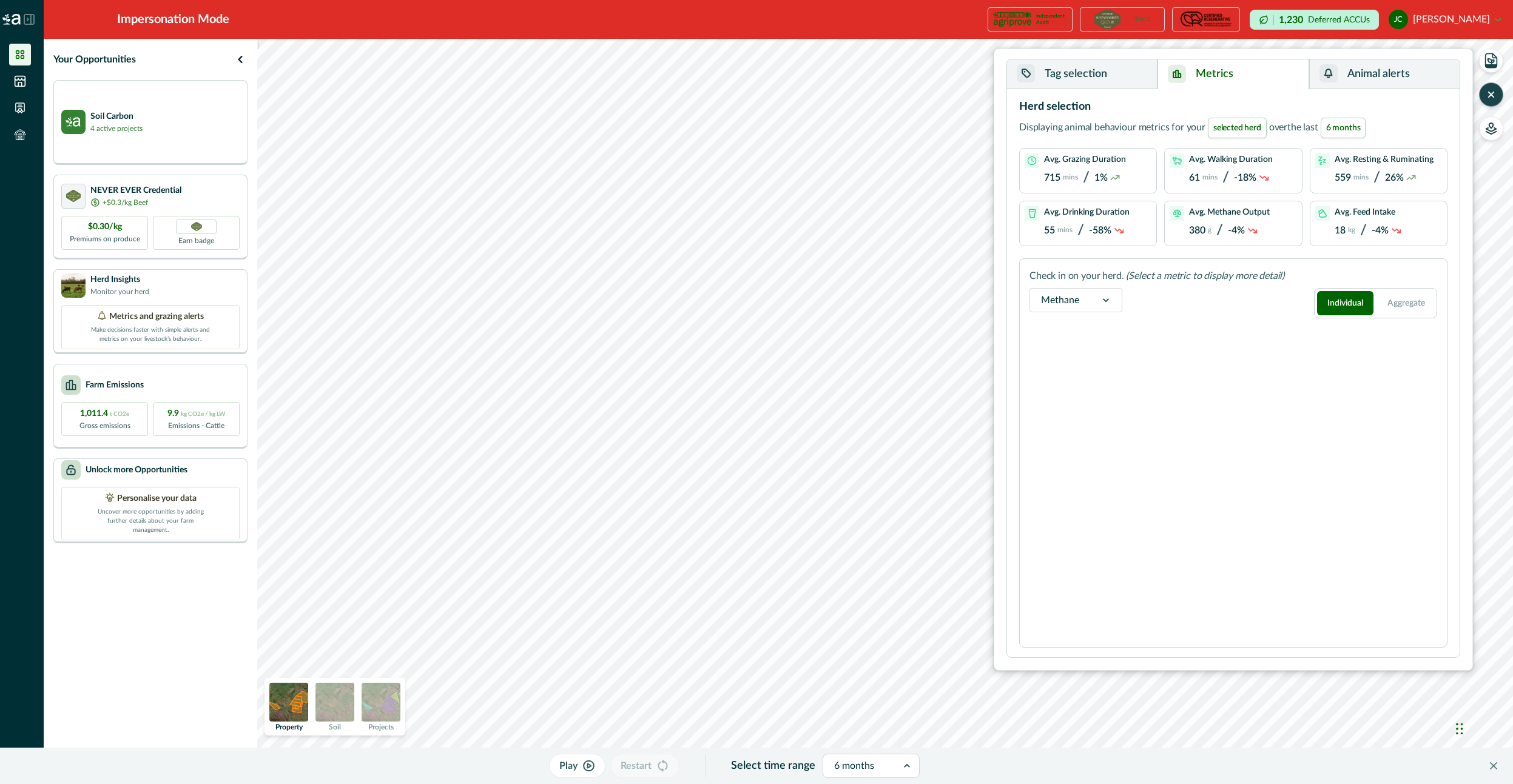
click at [1238, 76] on button "Metrics" at bounding box center [1232, 74] width 151 height 30
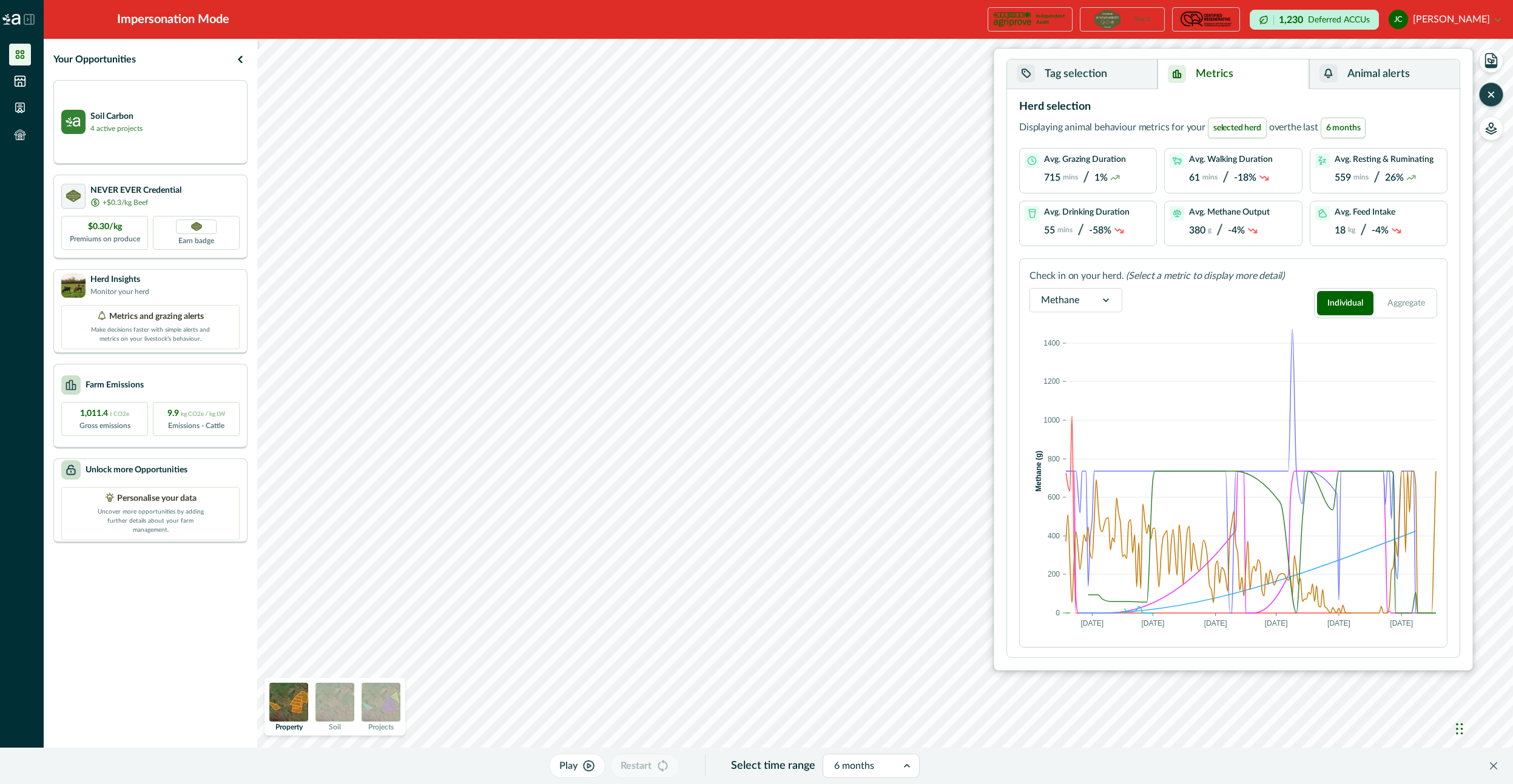
click at [1492, 21] on button "[PERSON_NAME] [PERSON_NAME]" at bounding box center [1444, 19] width 112 height 29
click at [1488, 99] on icon "button" at bounding box center [1491, 94] width 12 height 12
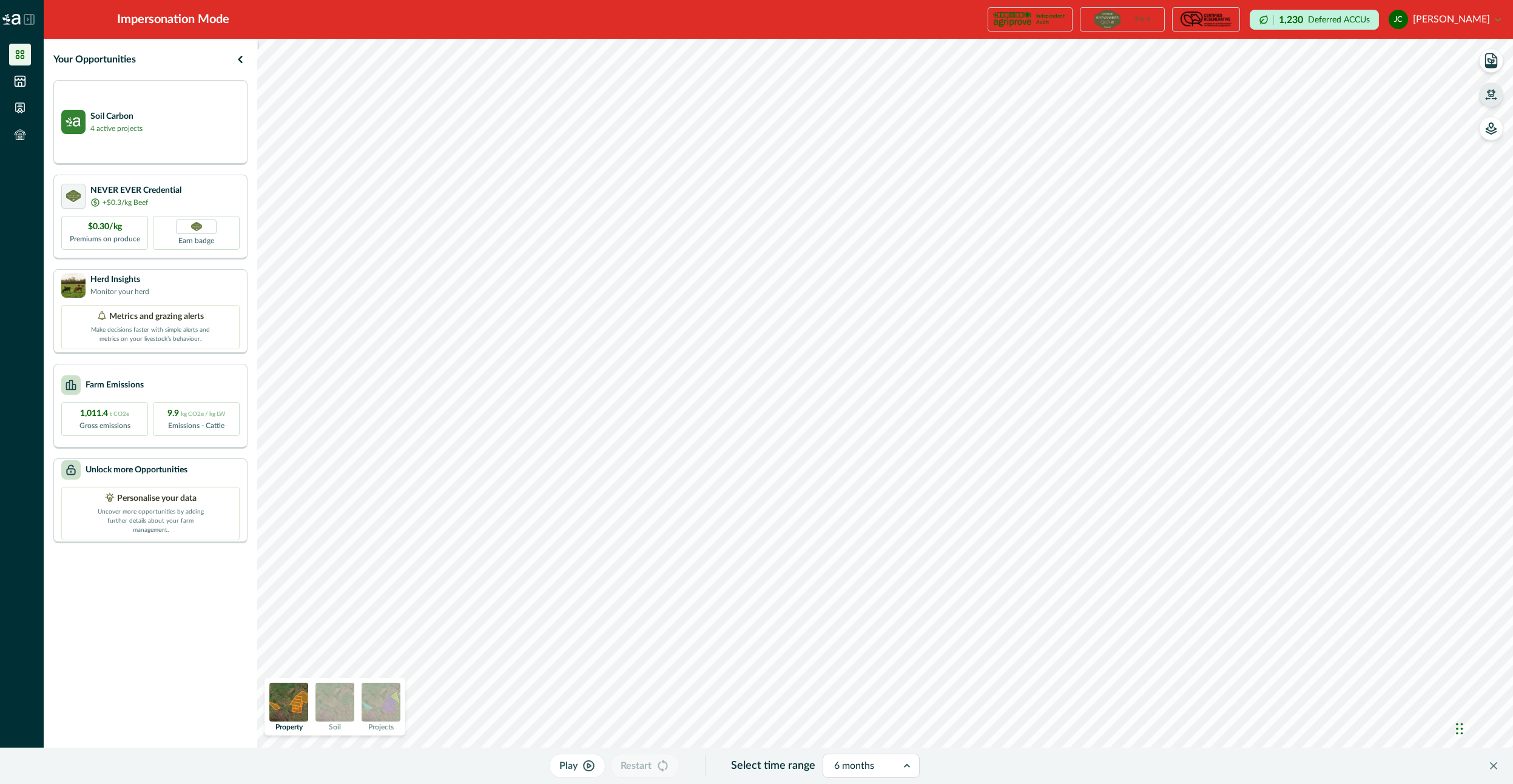
click at [1452, 30] on button "[PERSON_NAME] [PERSON_NAME]" at bounding box center [1444, 19] width 112 height 29
click at [1416, 58] on button "Sign out" at bounding box center [1433, 54] width 134 height 20
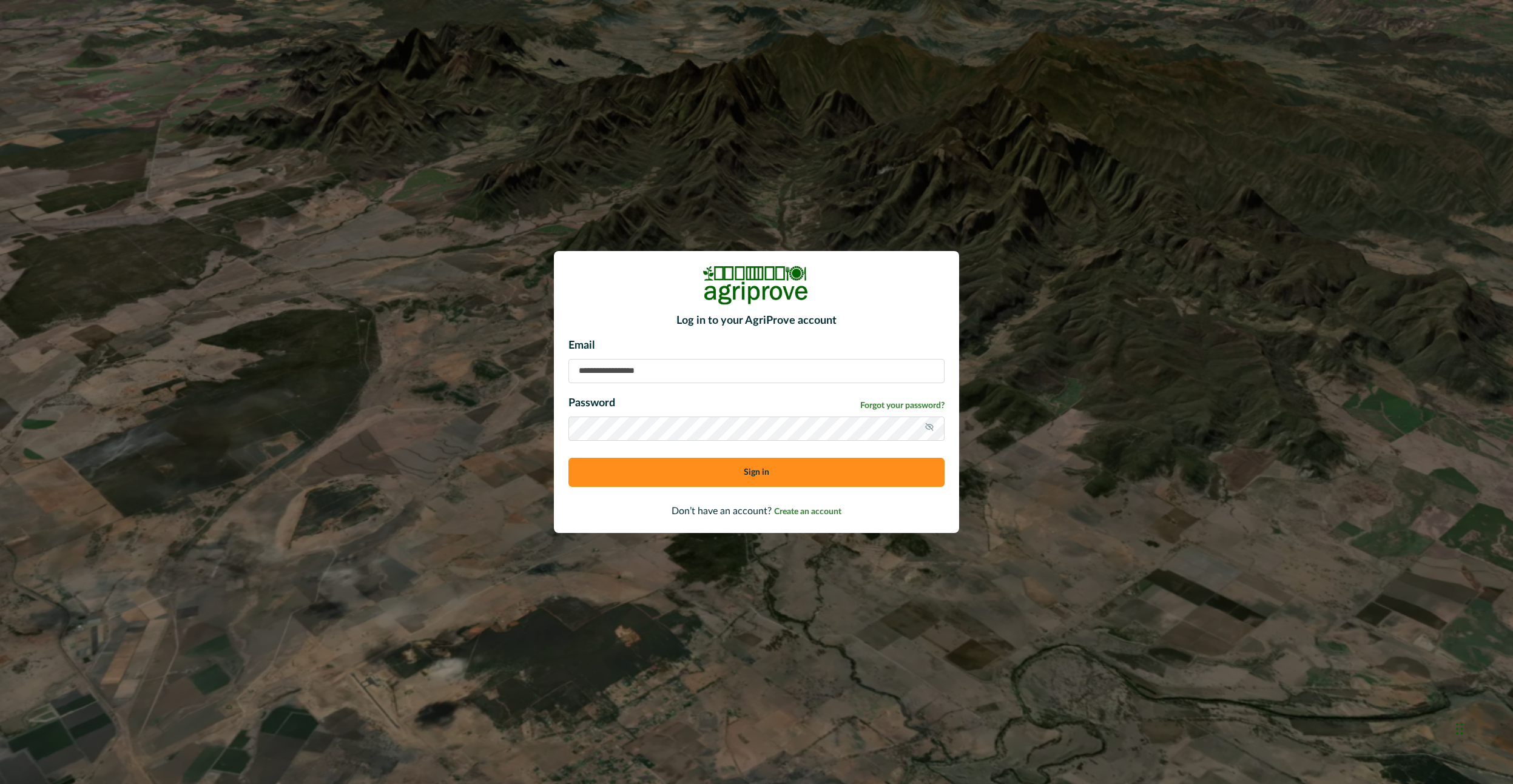
click at [685, 373] on input at bounding box center [756, 371] width 376 height 24
type input "**********"
